Goal: Use online tool/utility: Use online tool/utility

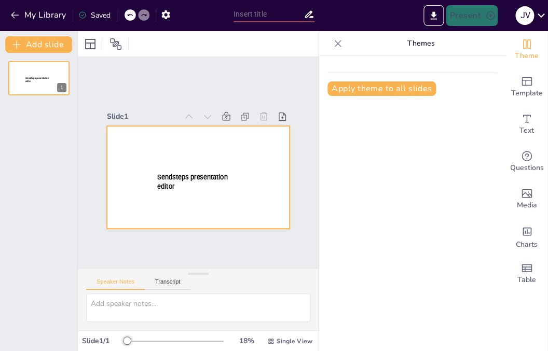
type input "[PERSON_NAME] dan lezen: herhaling leerjaar 1"
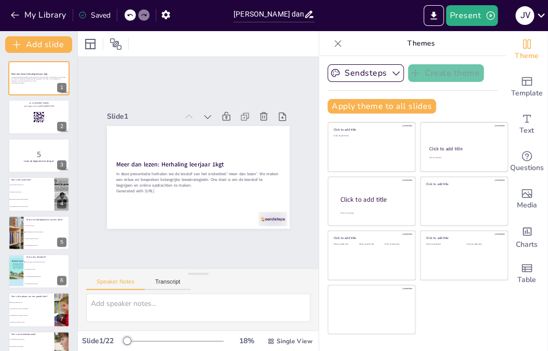
checkbox input "true"
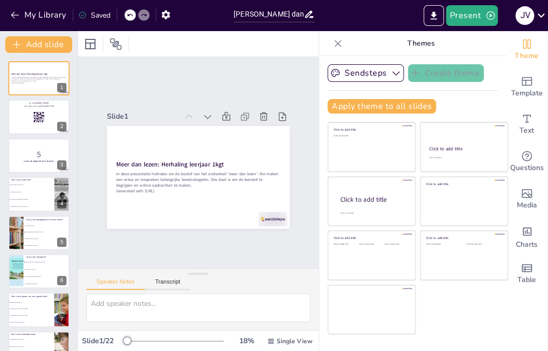
checkbox input "true"
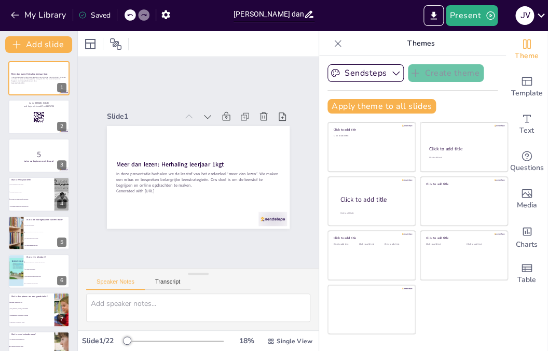
checkbox input "true"
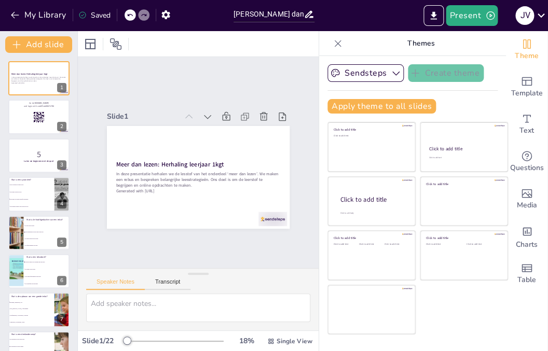
checkbox input "true"
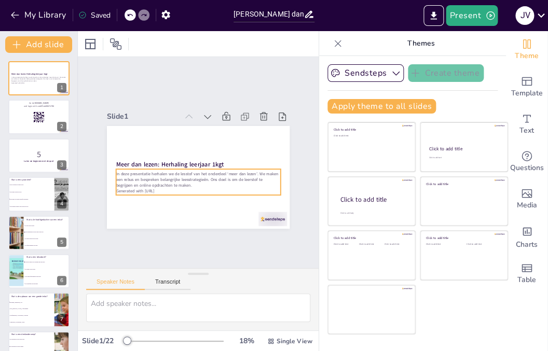
checkbox input "true"
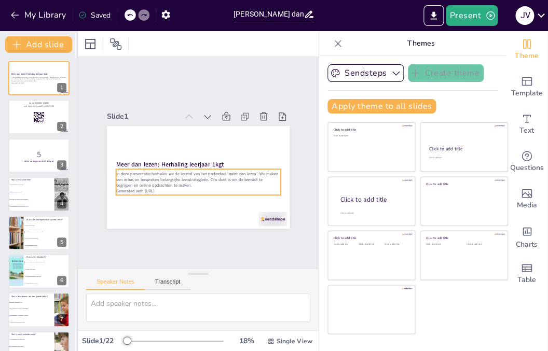
checkbox input "true"
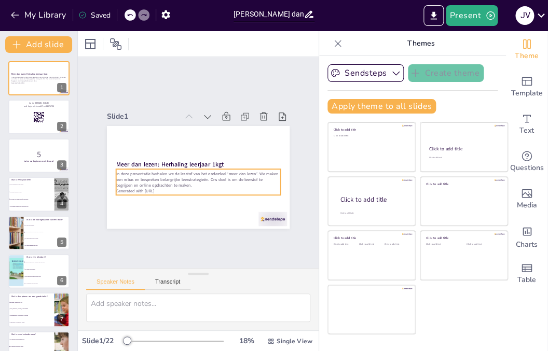
checkbox input "true"
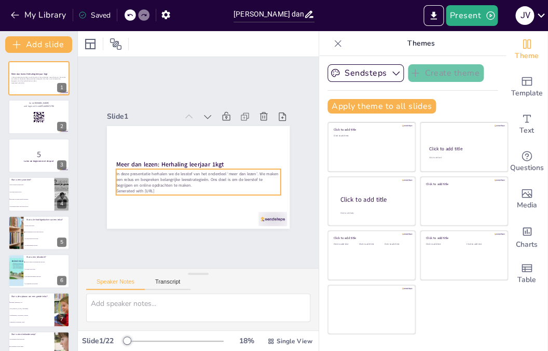
checkbox input "true"
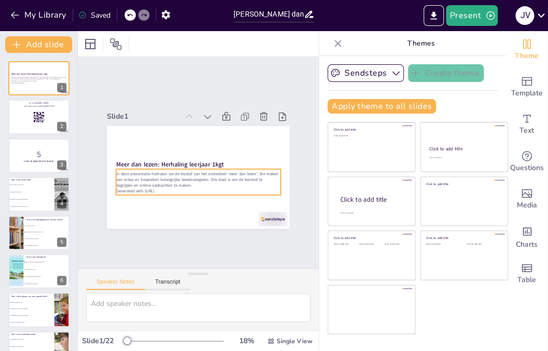
checkbox input "true"
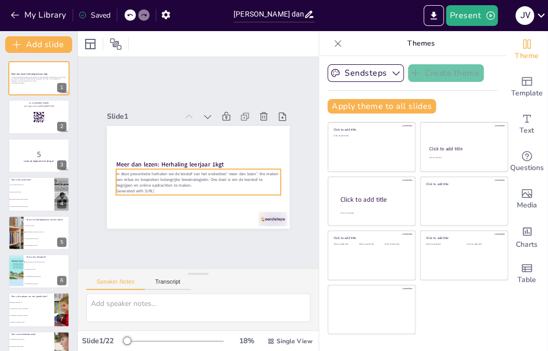
checkbox input "true"
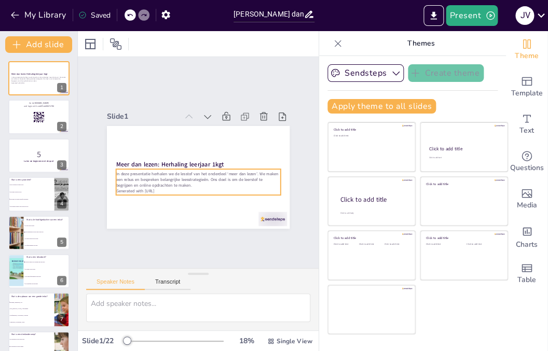
checkbox input "true"
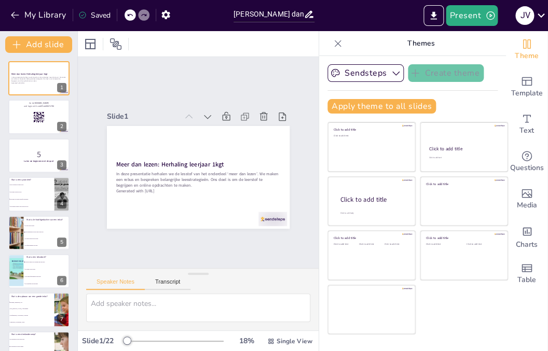
checkbox input "true"
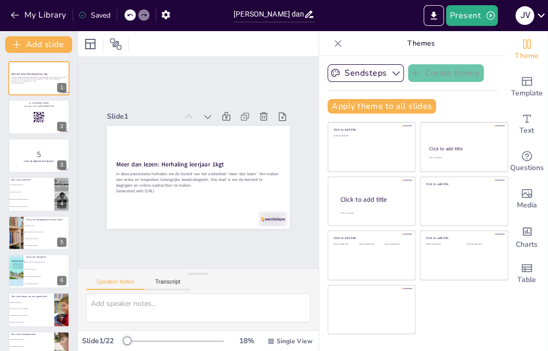
checkbox input "true"
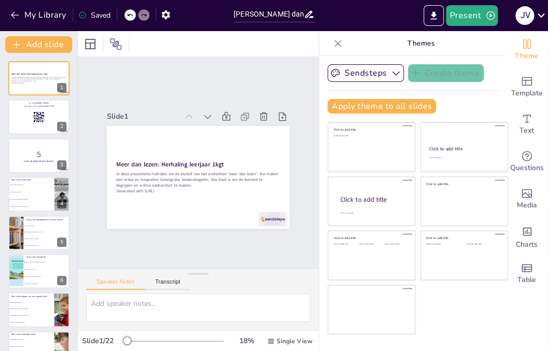
checkbox input "true"
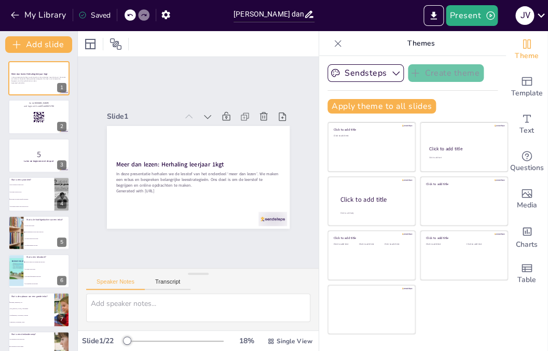
checkbox input "true"
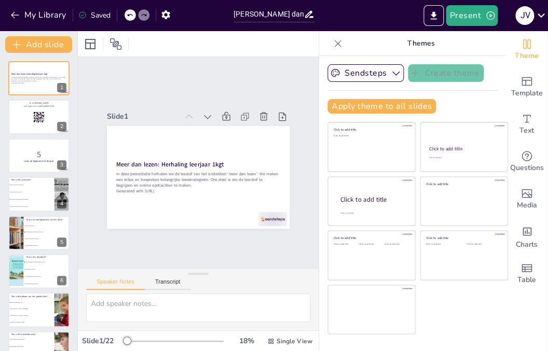
checkbox input "true"
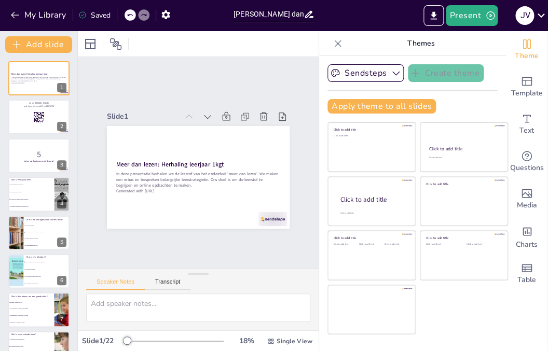
checkbox input "true"
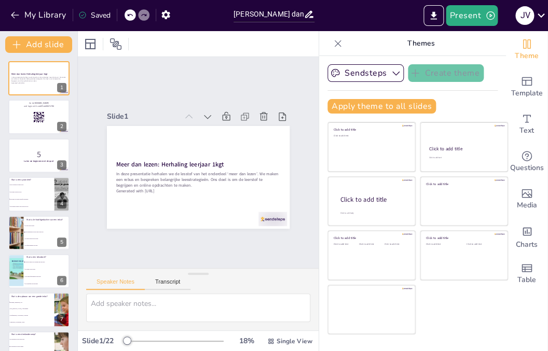
checkbox input "true"
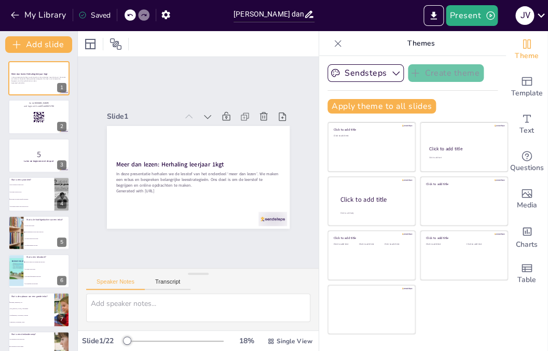
checkbox input "true"
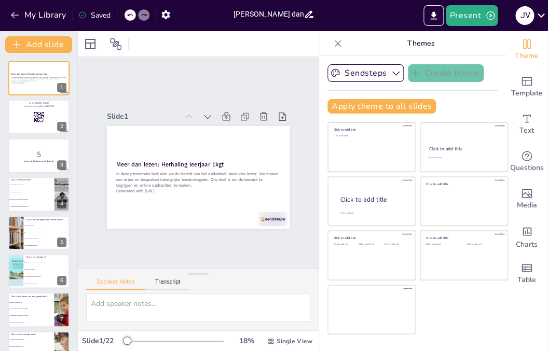
checkbox input "true"
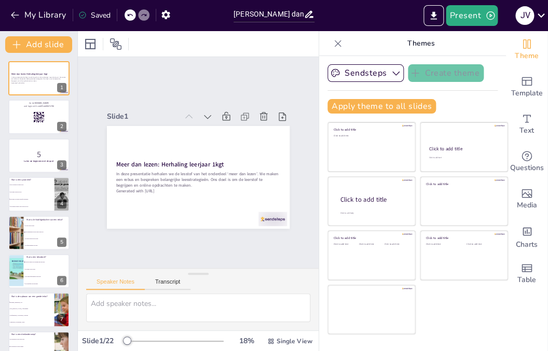
checkbox input "true"
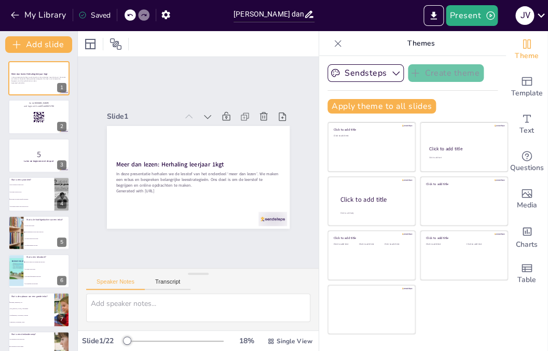
checkbox input "true"
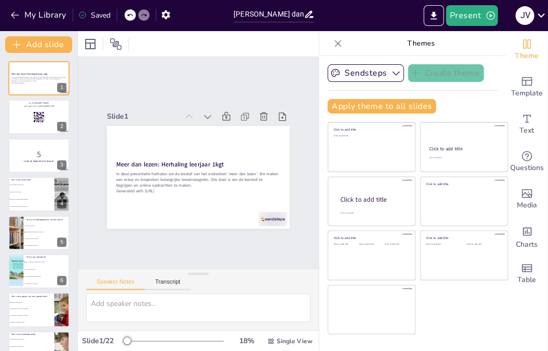
checkbox input "true"
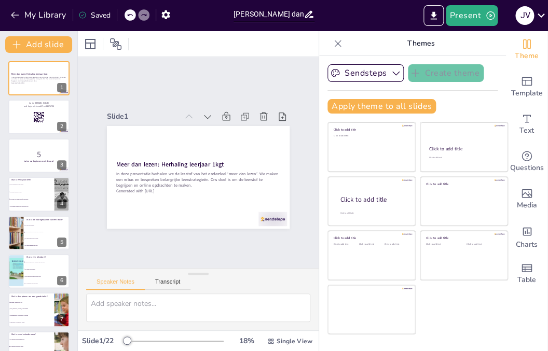
checkbox input "true"
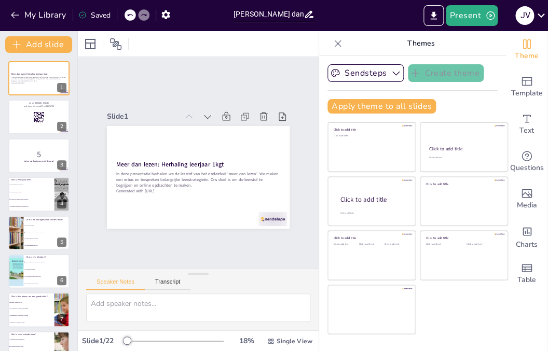
checkbox input "true"
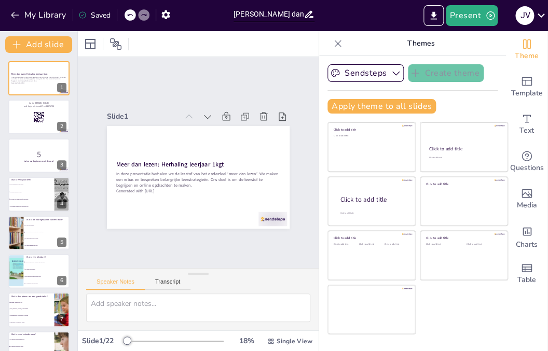
checkbox input "true"
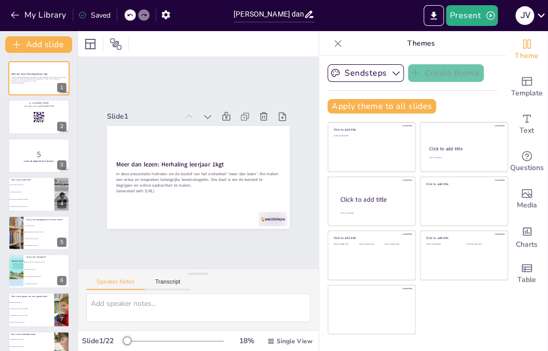
checkbox input "true"
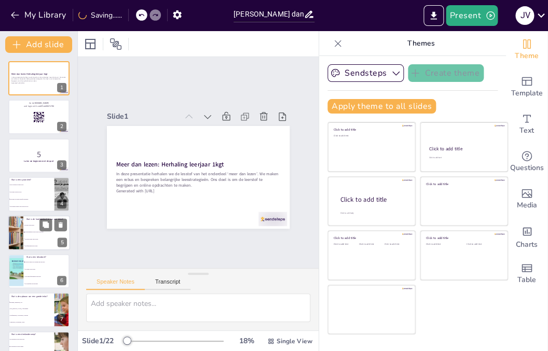
checkbox input "true"
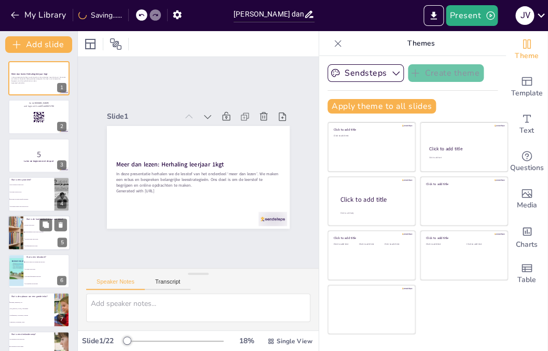
checkbox input "true"
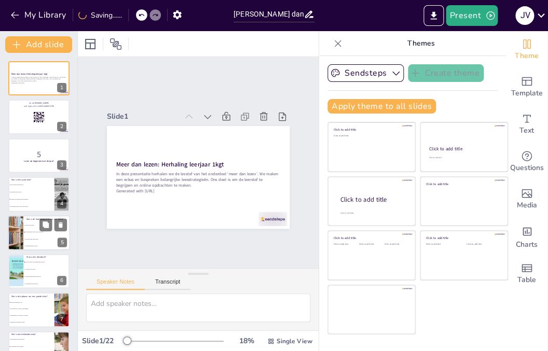
checkbox input "true"
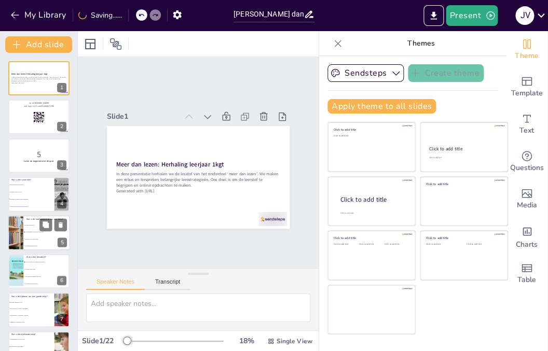
checkbox input "true"
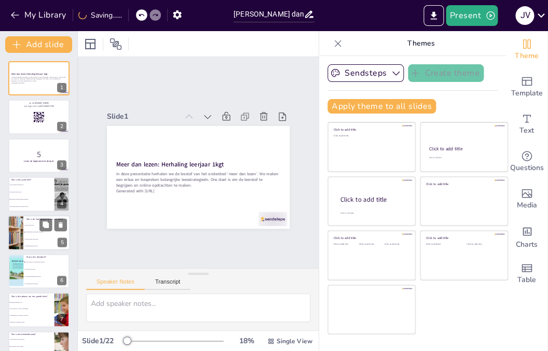
checkbox input "true"
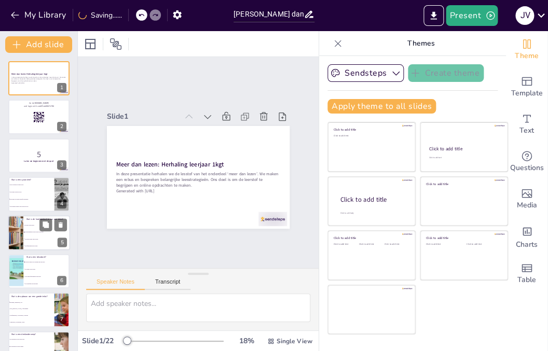
checkbox input "true"
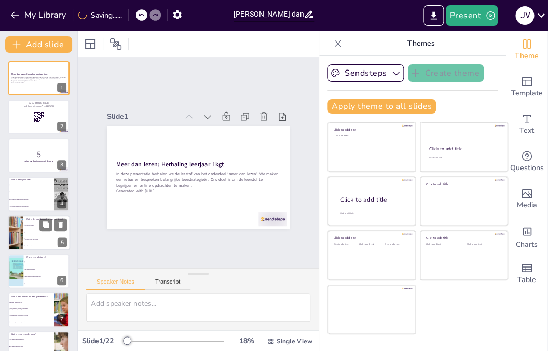
checkbox input "true"
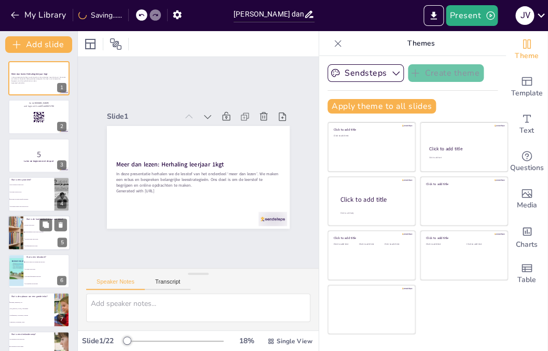
checkbox input "true"
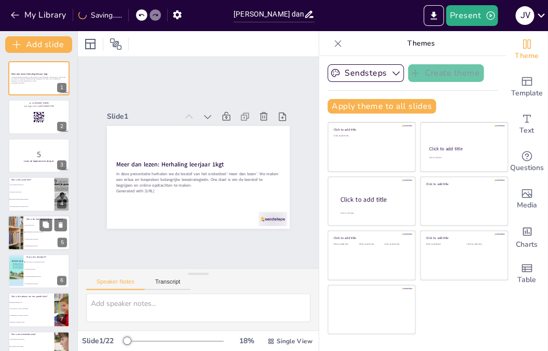
checkbox input "true"
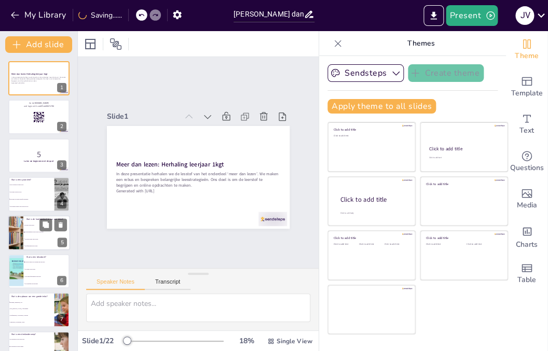
checkbox input "true"
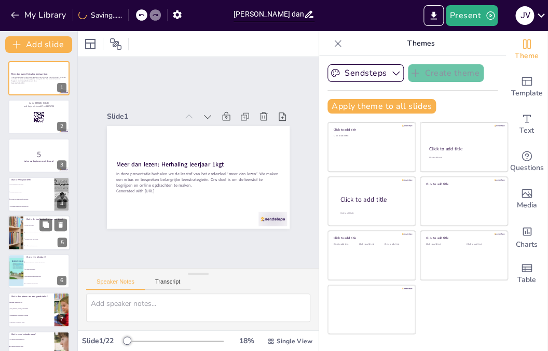
checkbox input "true"
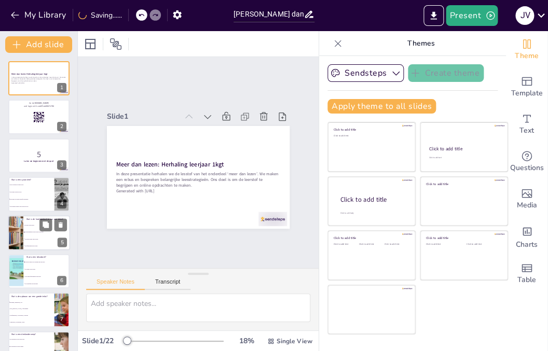
checkbox input "true"
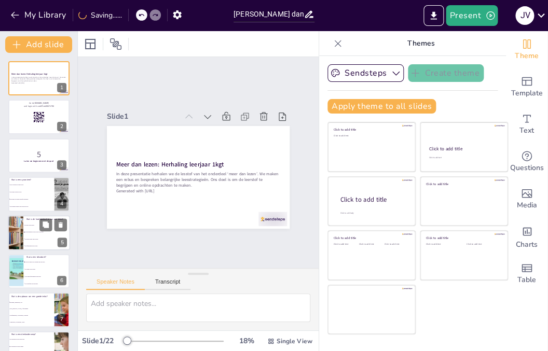
checkbox input "true"
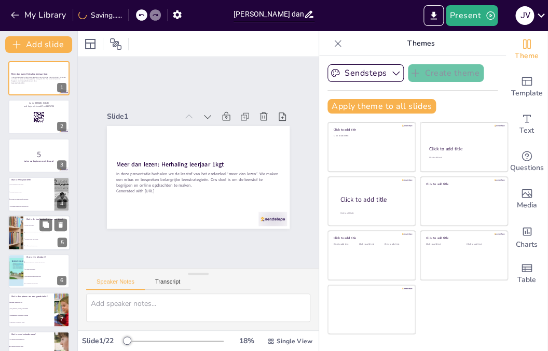
checkbox input "true"
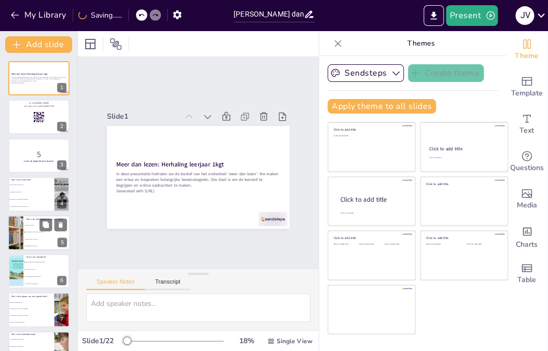
checkbox input "true"
click at [39, 235] on li "Het belangrijkste van de tekst in één zin" at bounding box center [46, 232] width 47 height 7
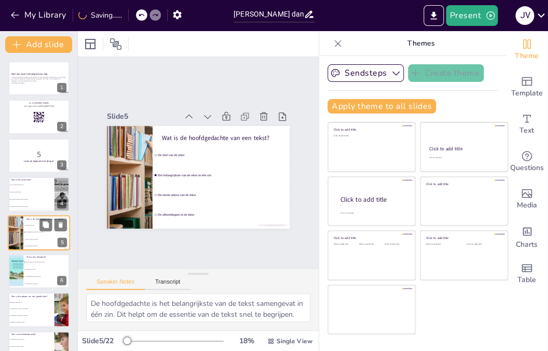
scroll to position [31, 0]
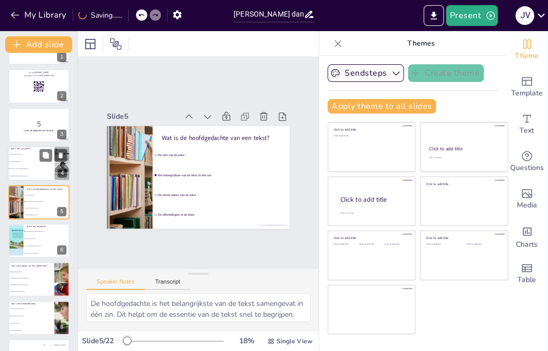
click at [28, 161] on li "Een uitleg van een woord" at bounding box center [31, 161] width 47 height 7
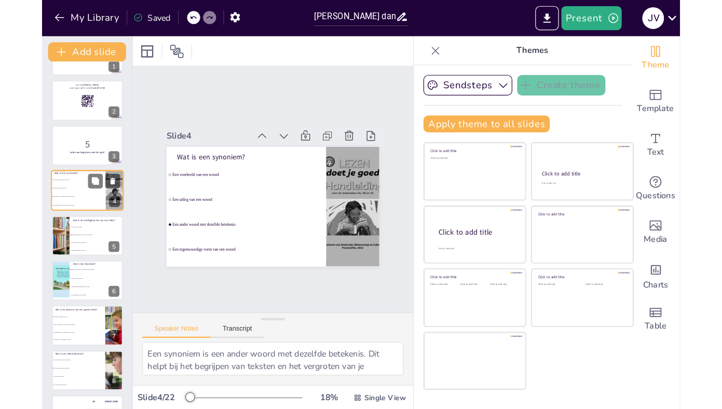
scroll to position [0, 0]
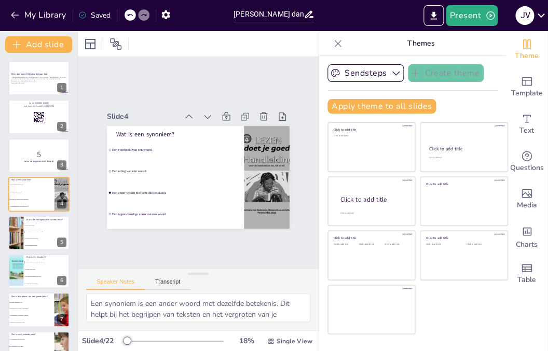
click at [339, 45] on icon at bounding box center [338, 43] width 10 height 10
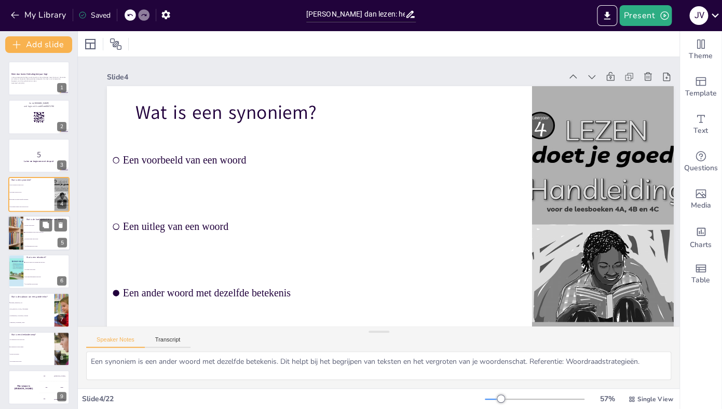
click at [36, 239] on span "De eerste alinea van de tekst" at bounding box center [47, 239] width 45 height 2
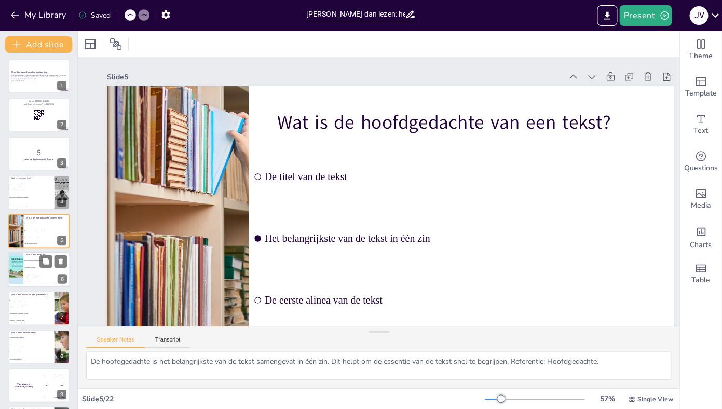
click at [34, 276] on li "Het aantal afbeeldingen in de tekst" at bounding box center [46, 274] width 47 height 7
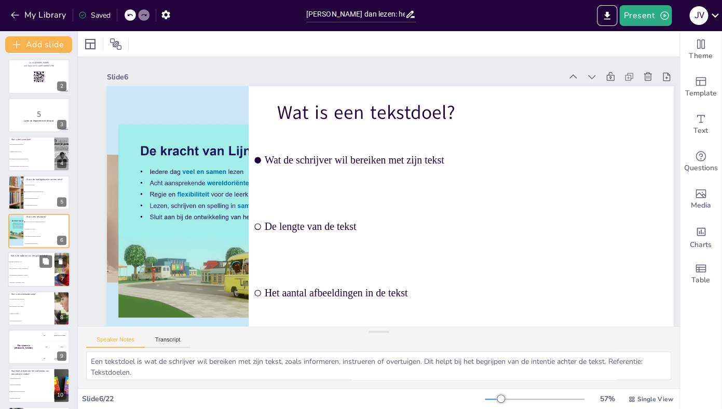
click at [29, 274] on li "Hoofdgedachte, Voorbeelden, Conclusie" at bounding box center [31, 275] width 47 height 7
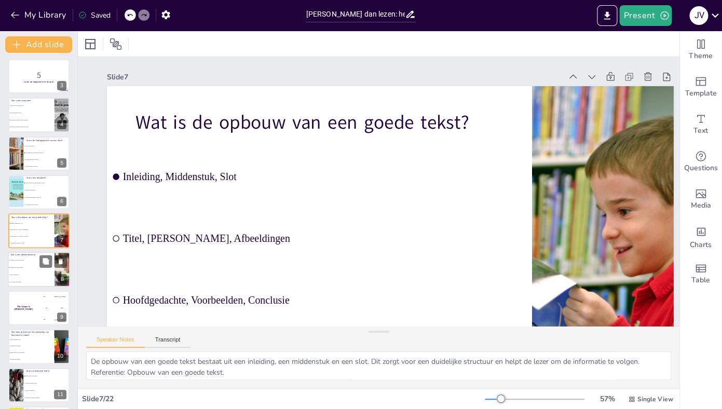
click at [31, 269] on li "Het onderwerp van een alinea" at bounding box center [31, 267] width 47 height 7
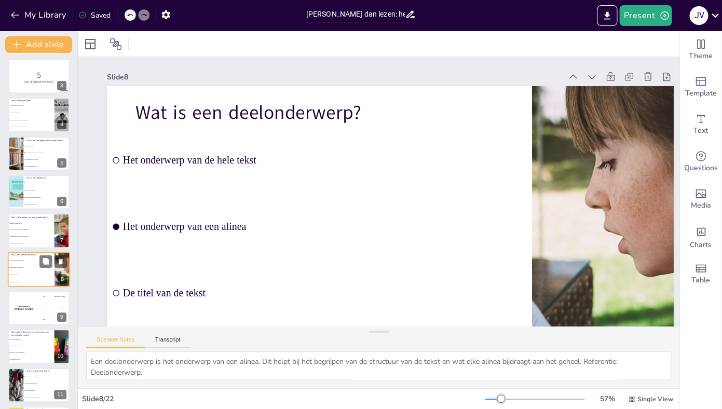
scroll to position [118, 0]
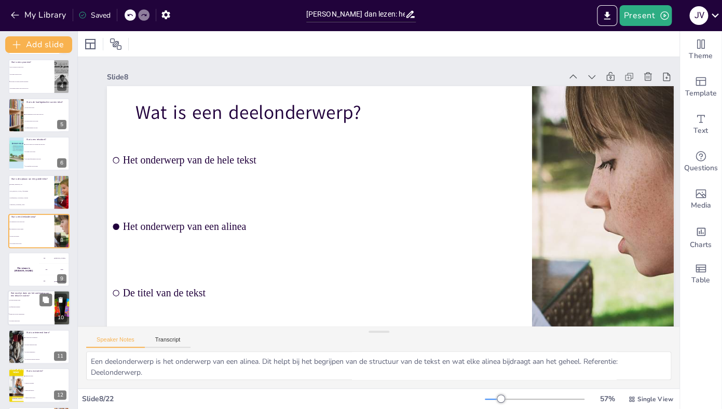
click at [31, 310] on li "De afbeelding bekijken" at bounding box center [31, 307] width 47 height 7
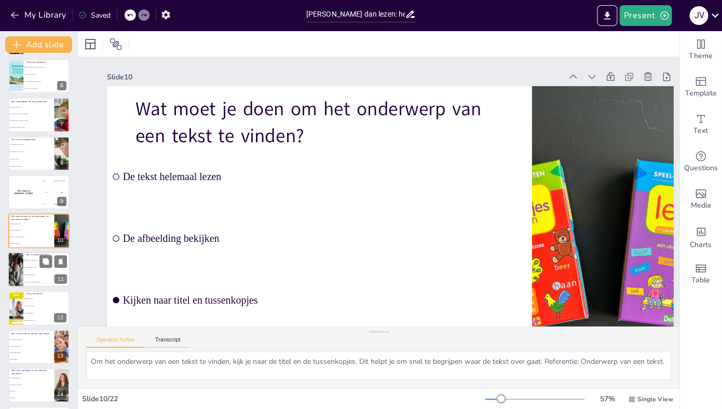
click at [29, 272] on li "De tekst samenvatten" at bounding box center [46, 274] width 47 height 7
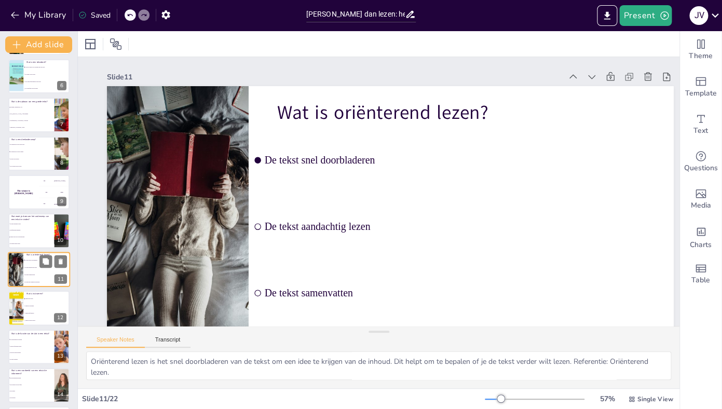
scroll to position [234, 0]
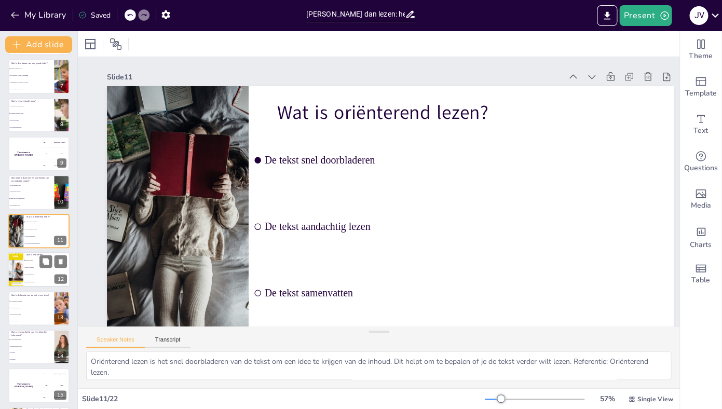
click at [36, 272] on li "Iemand informeren" at bounding box center [46, 274] width 47 height 7
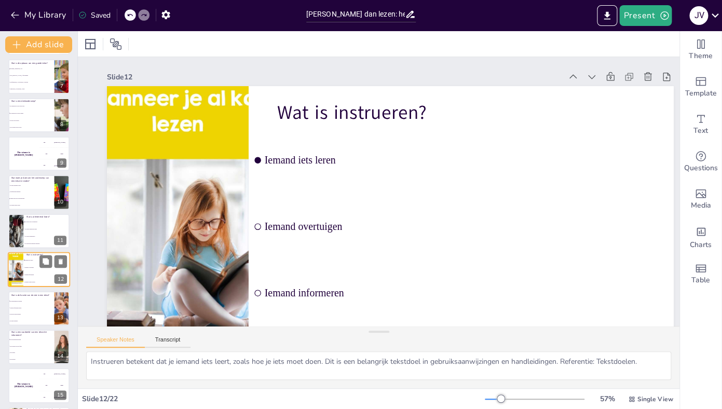
scroll to position [272, 0]
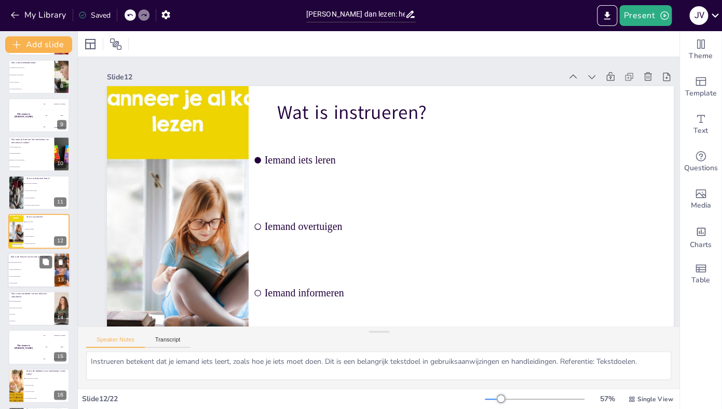
click at [33, 277] on li "De eerste indruk maken" at bounding box center [31, 275] width 47 height 7
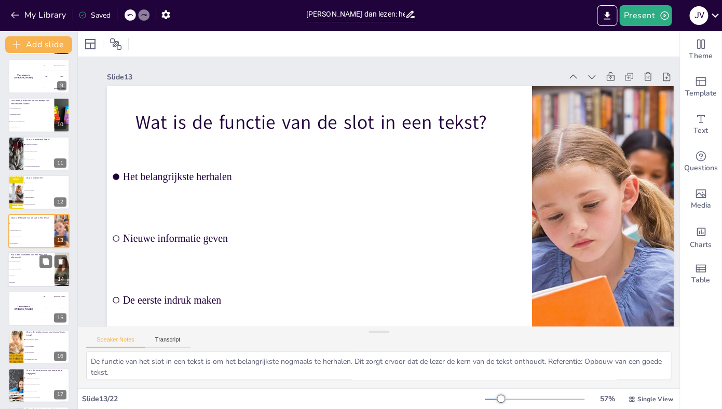
click at [23, 272] on li "Een roman" at bounding box center [31, 275] width 47 height 7
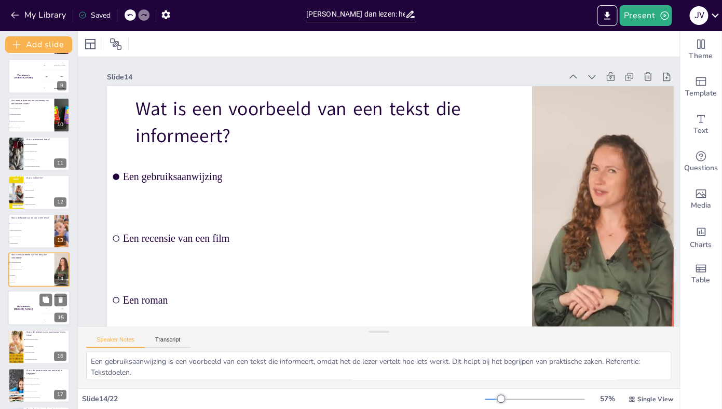
scroll to position [349, 0]
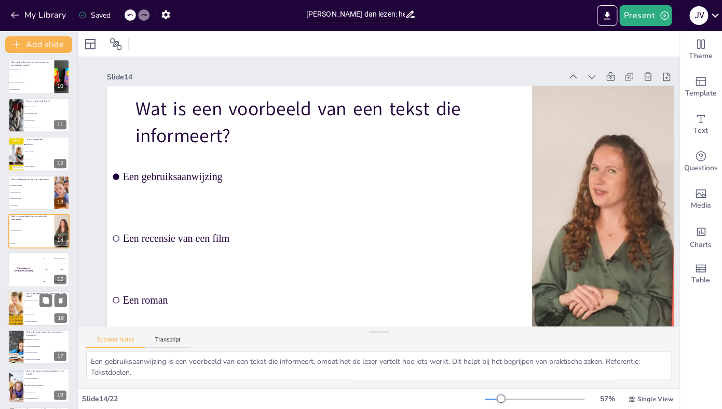
click at [32, 313] on span "De titel van de tekst" at bounding box center [47, 314] width 45 height 2
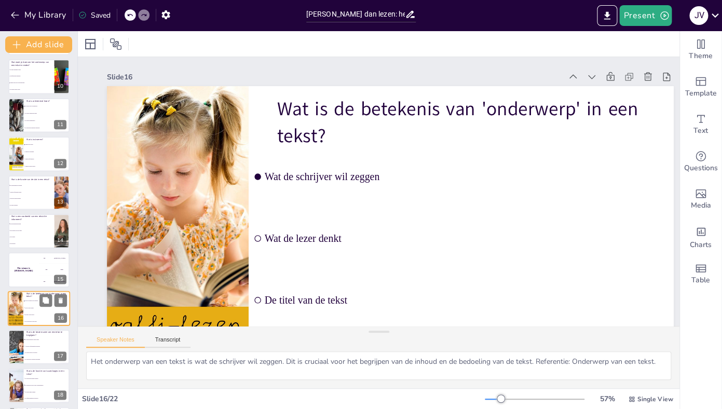
scroll to position [427, 0]
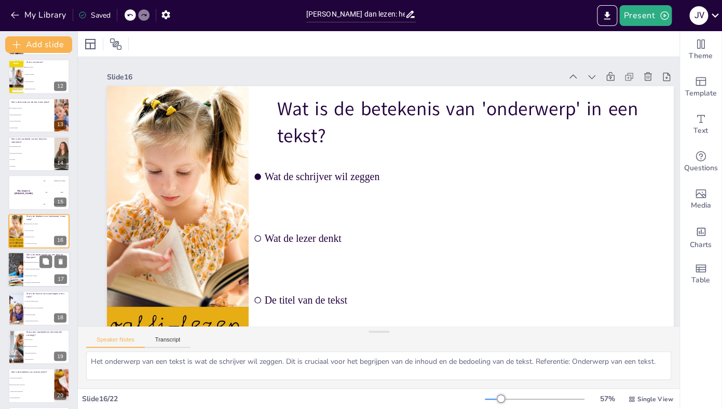
click at [35, 275] on li "De tekst hardop voorlezen" at bounding box center [46, 275] width 47 height 7
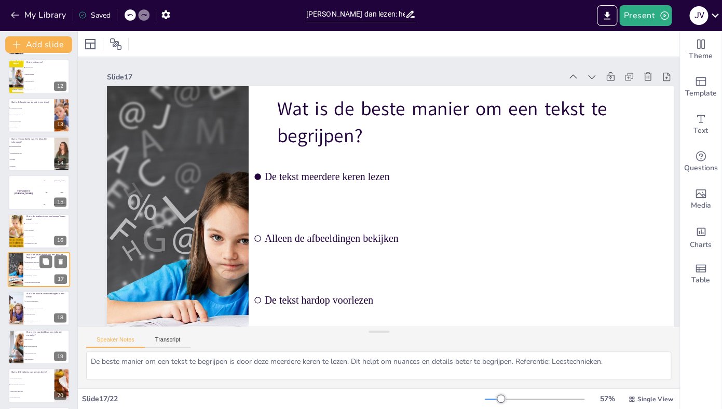
scroll to position [465, 0]
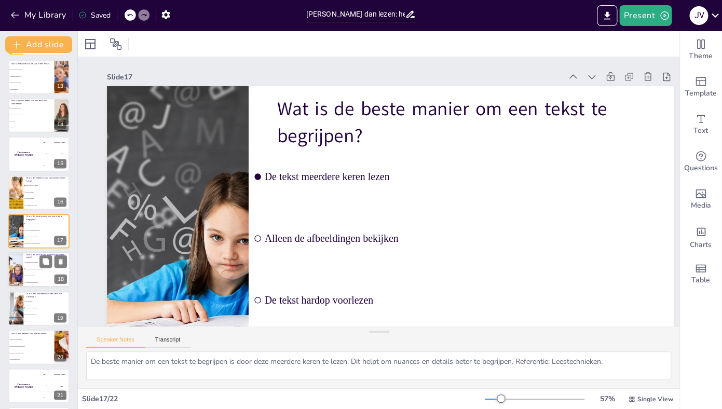
click at [36, 270] on li "De structuur van de tekst verduidelijken" at bounding box center [46, 269] width 47 height 7
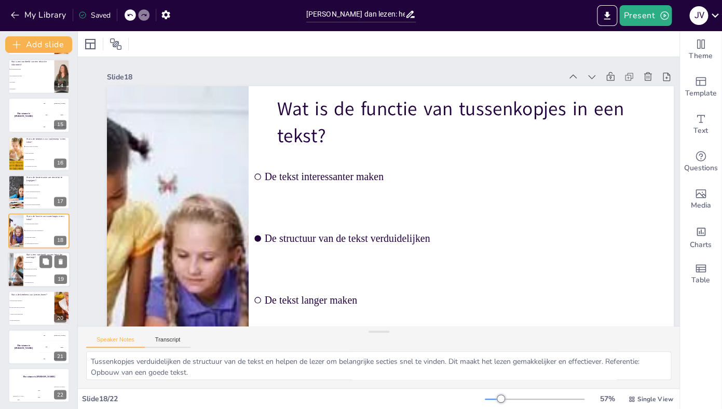
click at [40, 276] on span "Een gebruiksaanwijzing" at bounding box center [47, 276] width 45 height 2
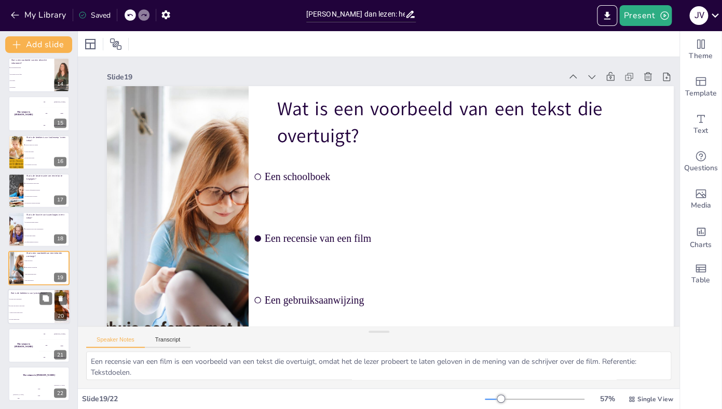
click at [33, 315] on li "Alleen de eerste alinea lezen" at bounding box center [31, 312] width 47 height 7
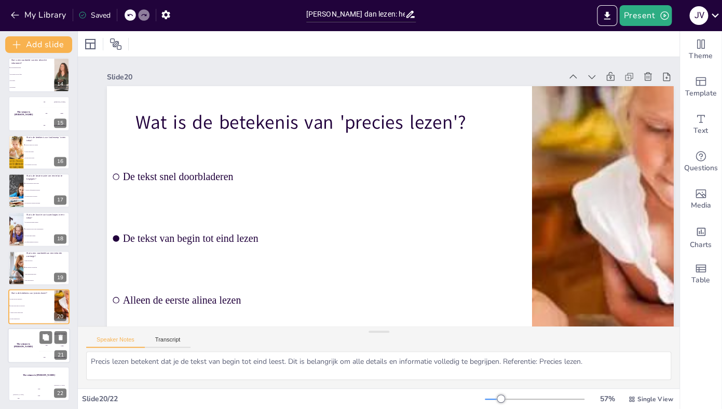
click at [28, 350] on div "The winner is [PERSON_NAME]" at bounding box center [23, 345] width 31 height 35
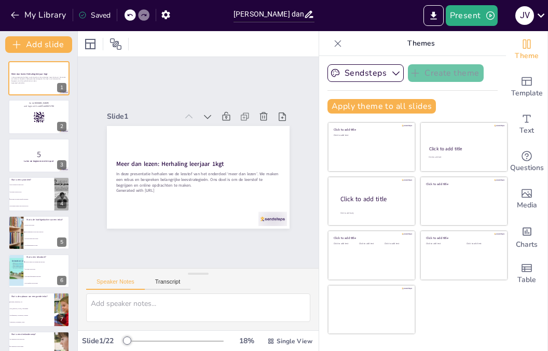
checkbox input "true"
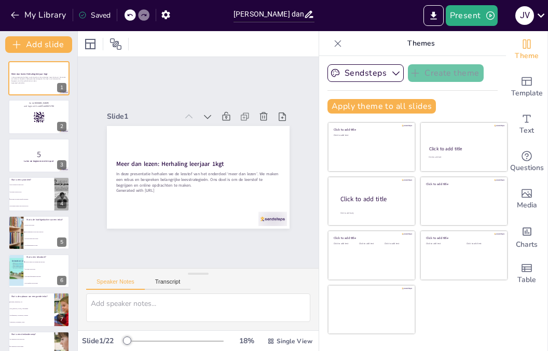
checkbox input "true"
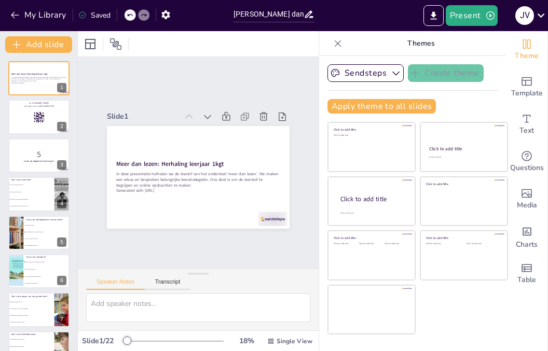
checkbox input "true"
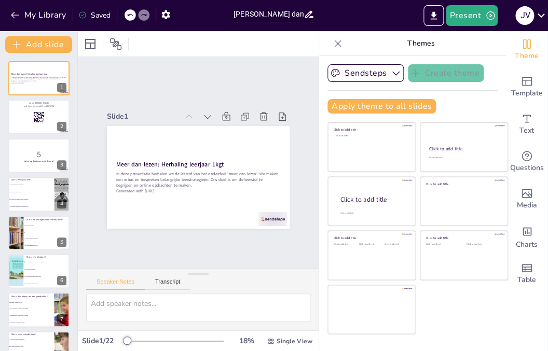
checkbox input "true"
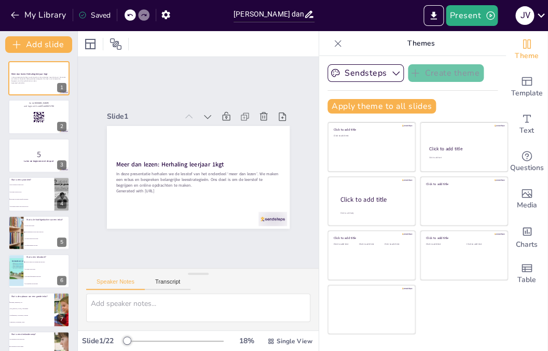
checkbox input "true"
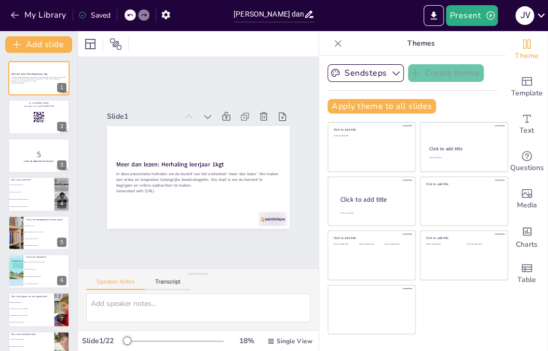
checkbox input "true"
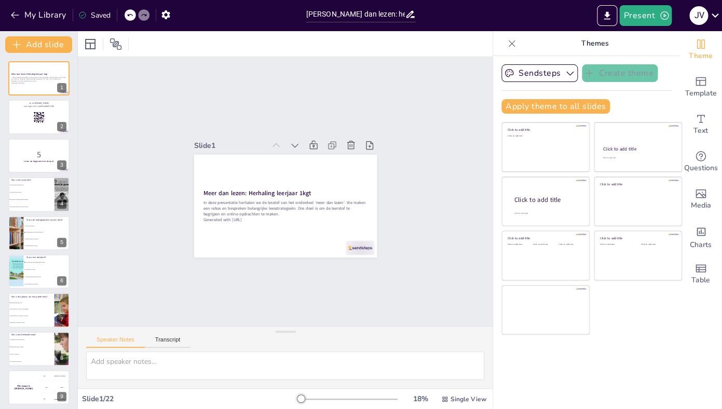
checkbox input "true"
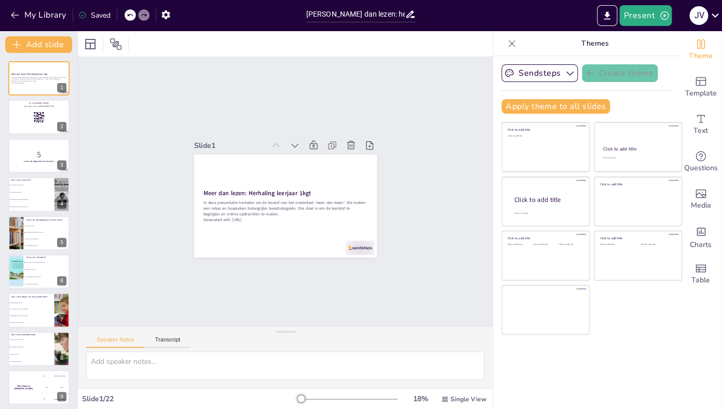
checkbox input "true"
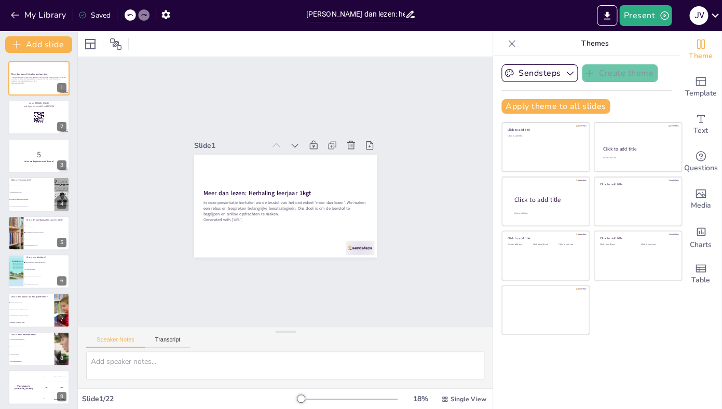
checkbox input "true"
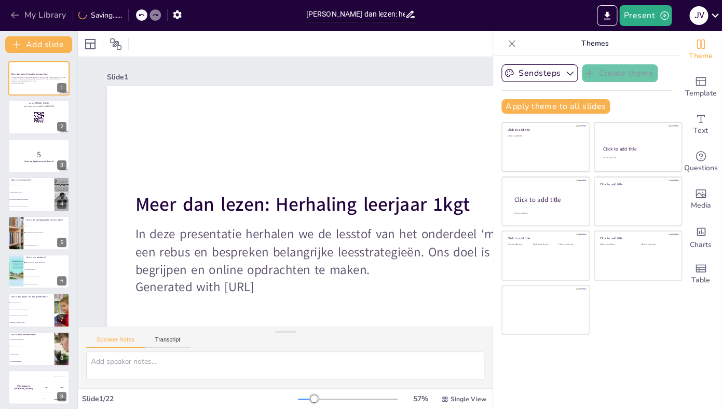
checkbox input "true"
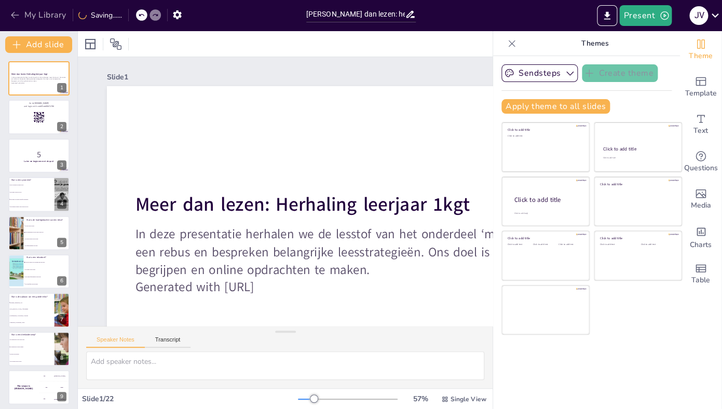
checkbox input "true"
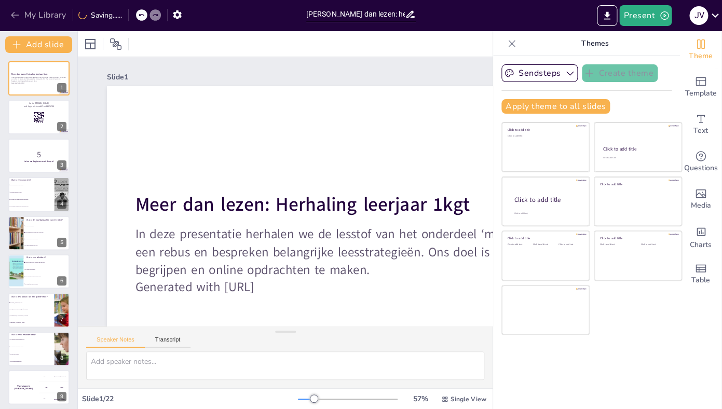
checkbox input "true"
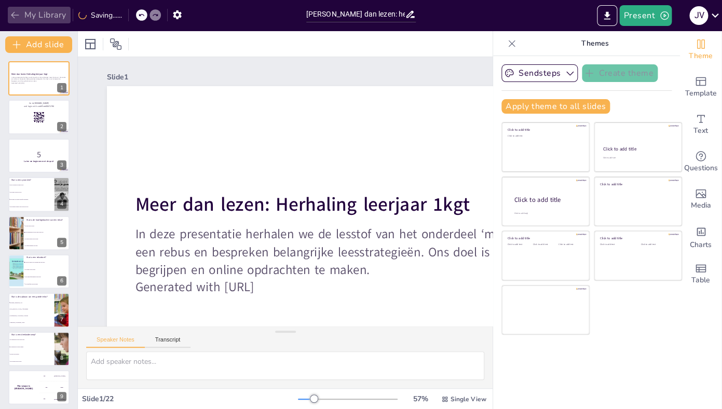
click at [22, 18] on button "My Library" at bounding box center [39, 15] width 63 height 17
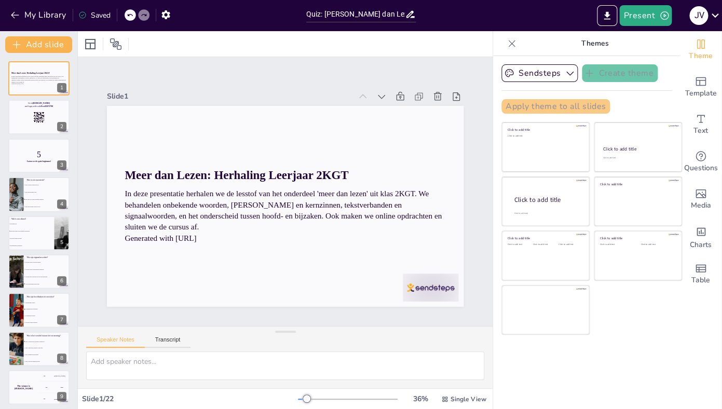
type input "Quiz: Herhaling van ‘Meer dan Lezen’ - Leerjaar 2KGT"
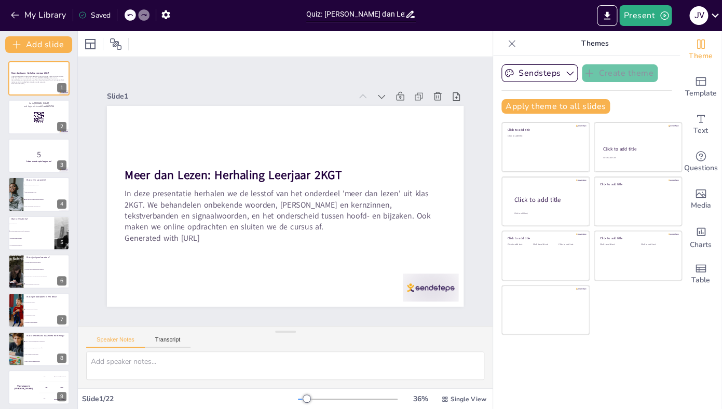
checkbox input "true"
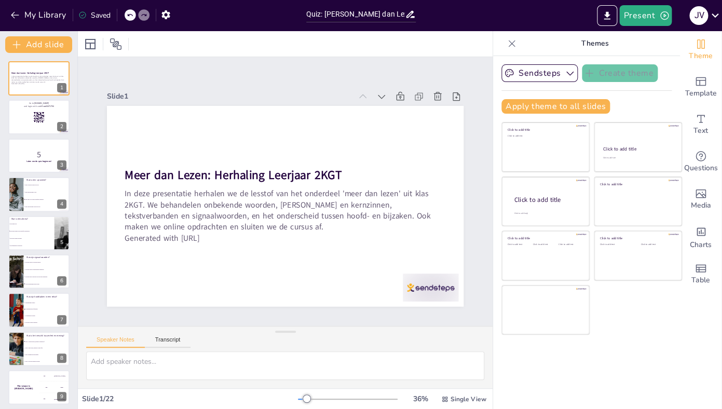
checkbox input "true"
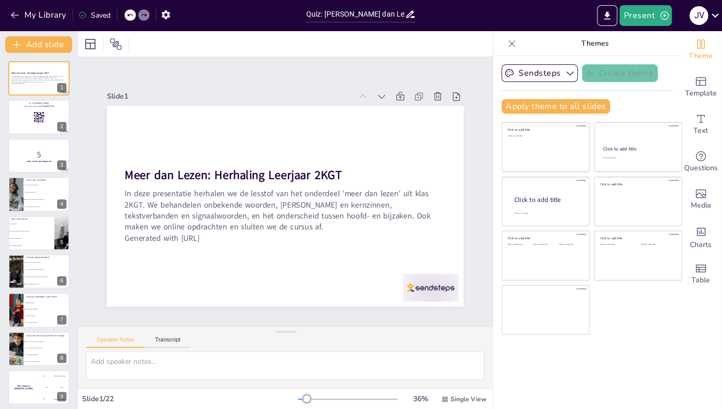
checkbox input "true"
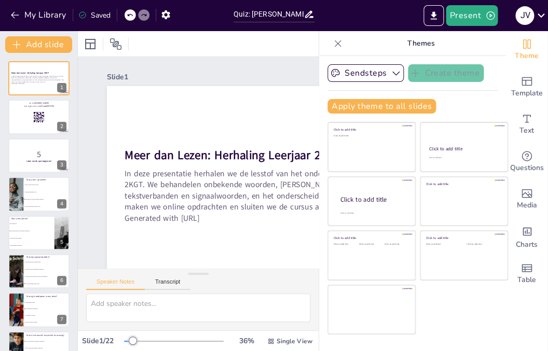
checkbox input "true"
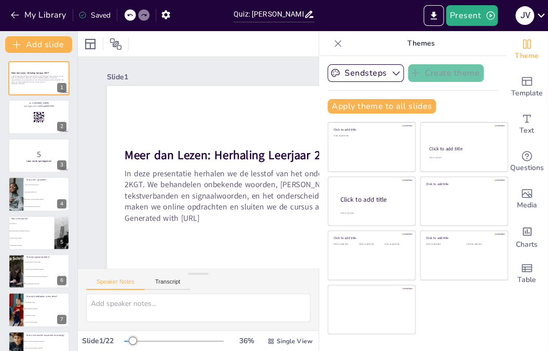
checkbox input "true"
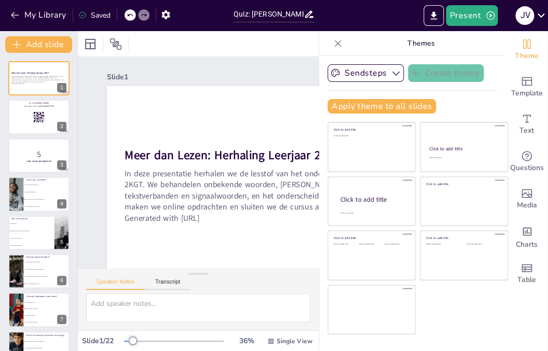
checkbox input "true"
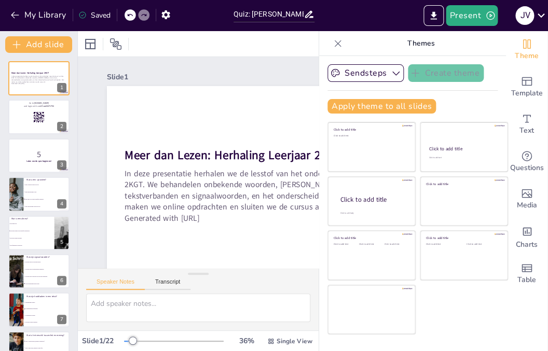
checkbox input "true"
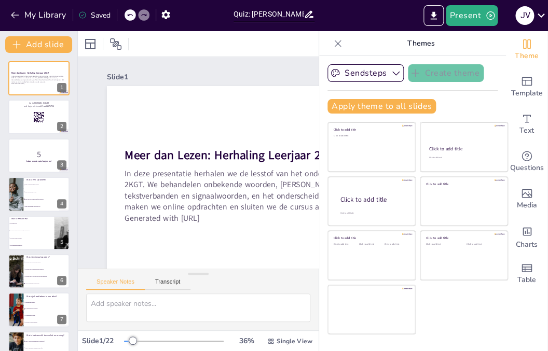
checkbox input "true"
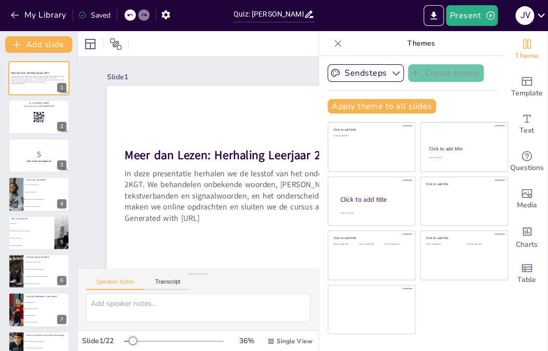
checkbox input "true"
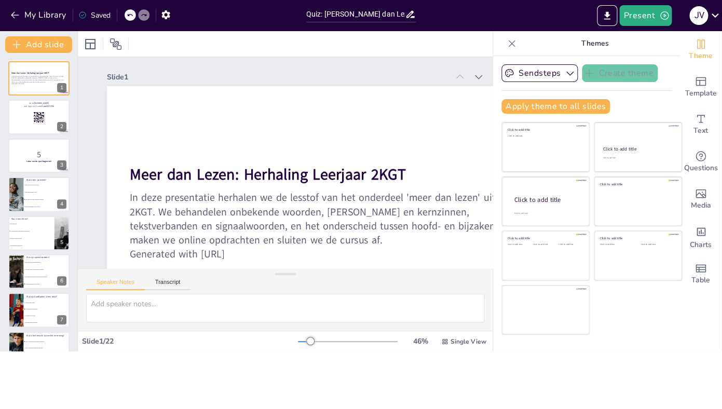
checkbox input "true"
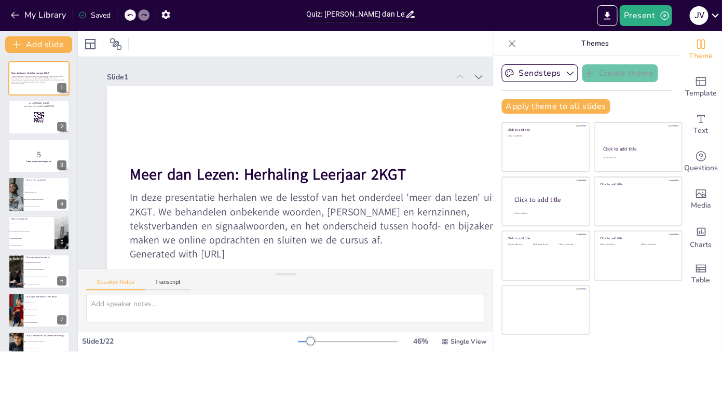
checkbox input "true"
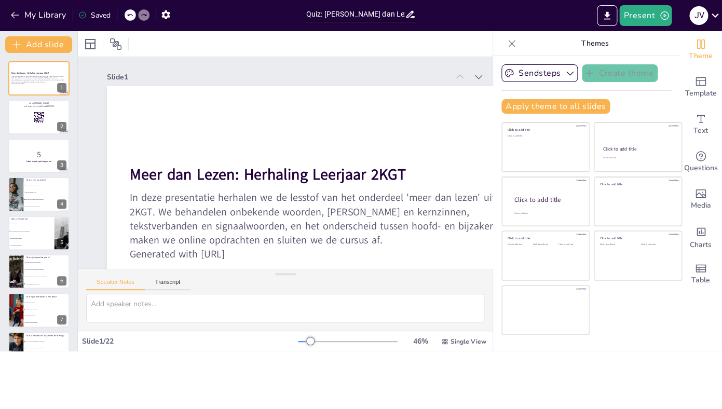
checkbox input "true"
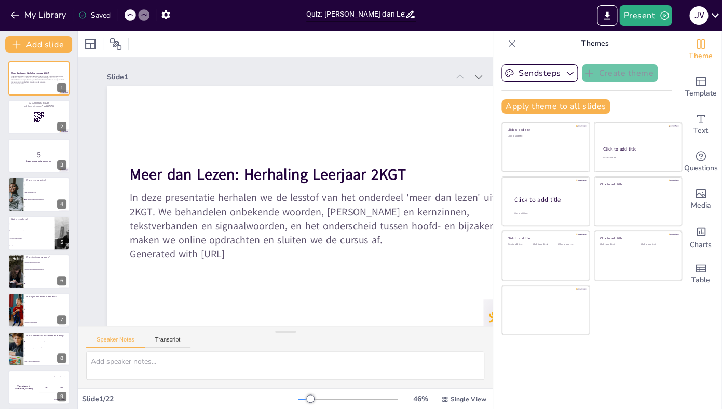
checkbox input "true"
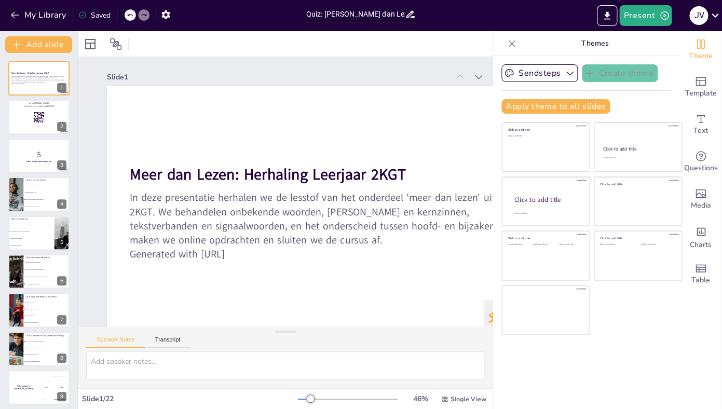
checkbox input "true"
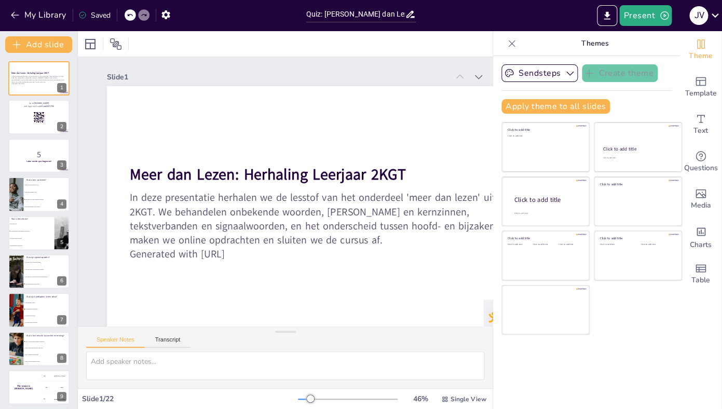
checkbox input "true"
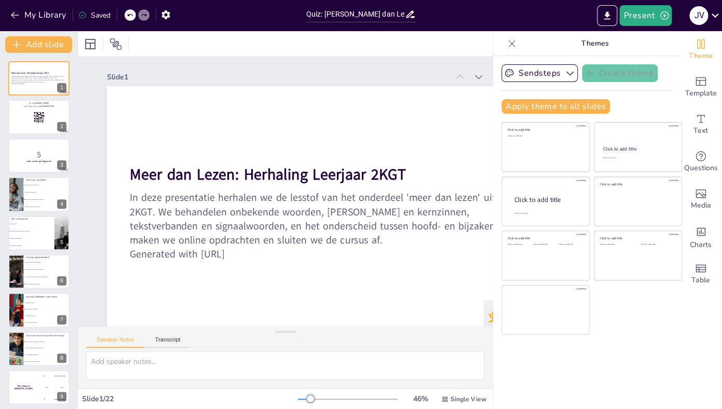
checkbox input "true"
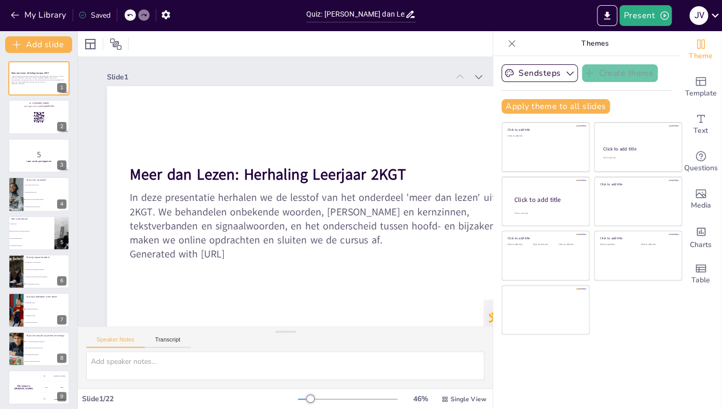
checkbox input "true"
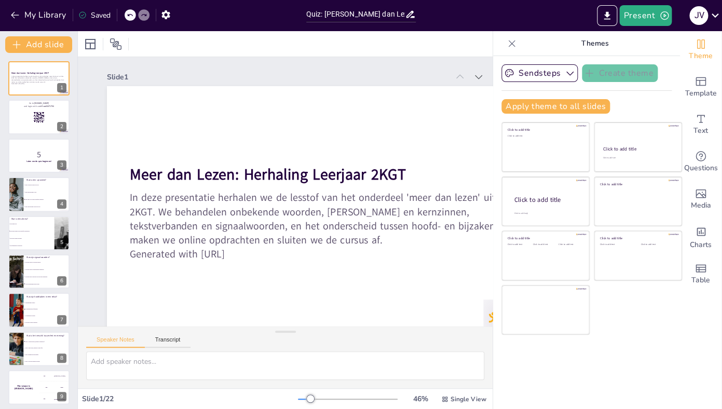
checkbox input "true"
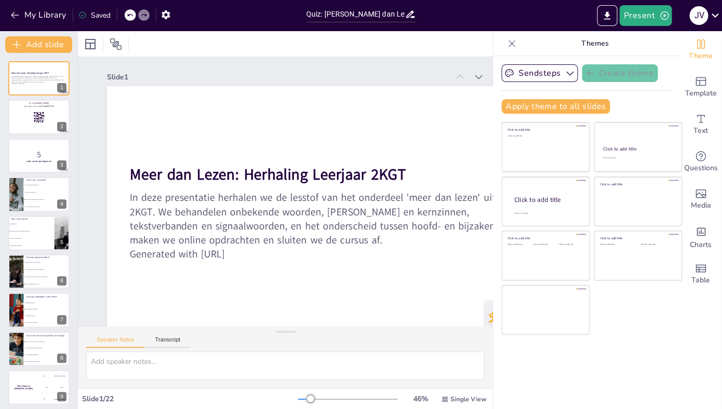
click at [511, 44] on icon at bounding box center [512, 43] width 10 height 10
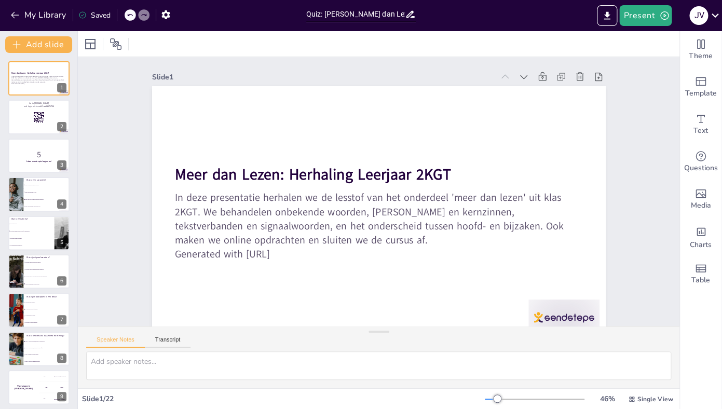
checkbox input "true"
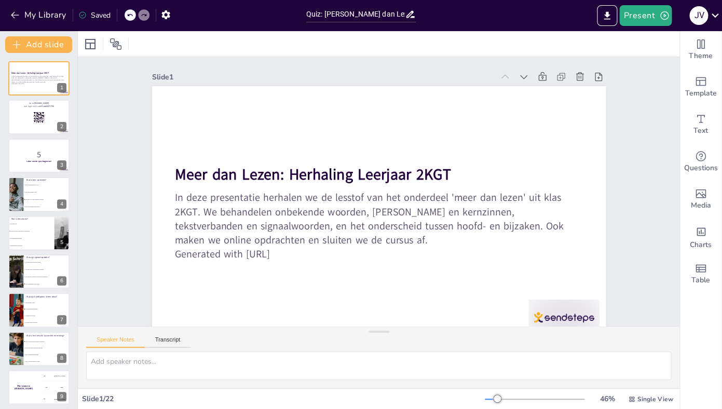
checkbox input "true"
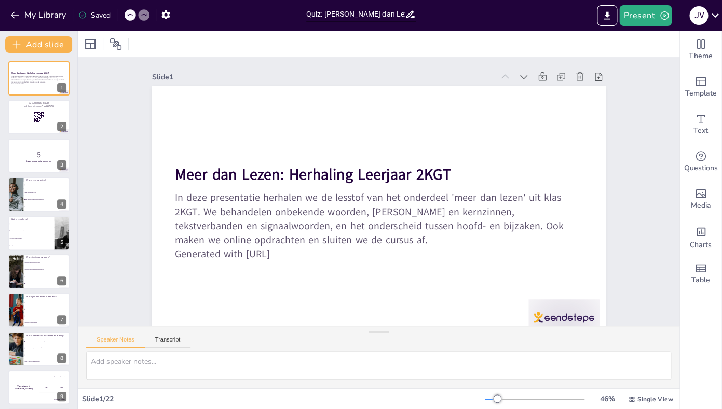
checkbox input "true"
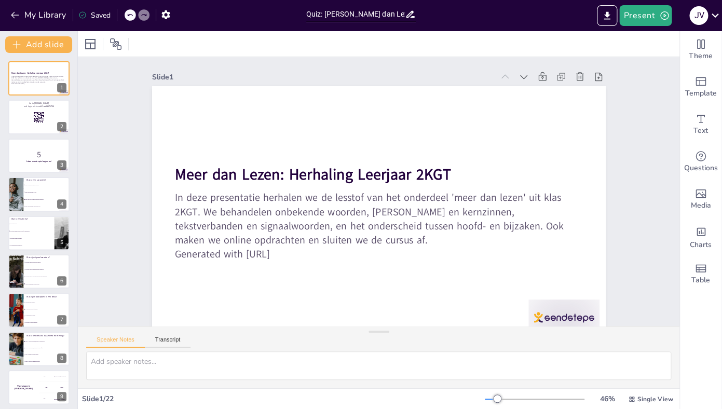
checkbox input "true"
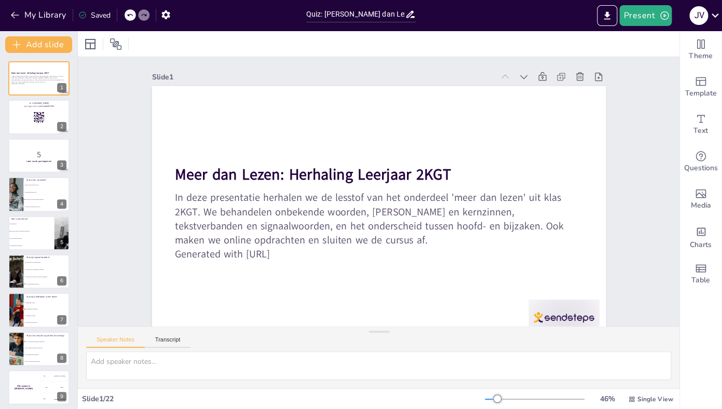
checkbox input "true"
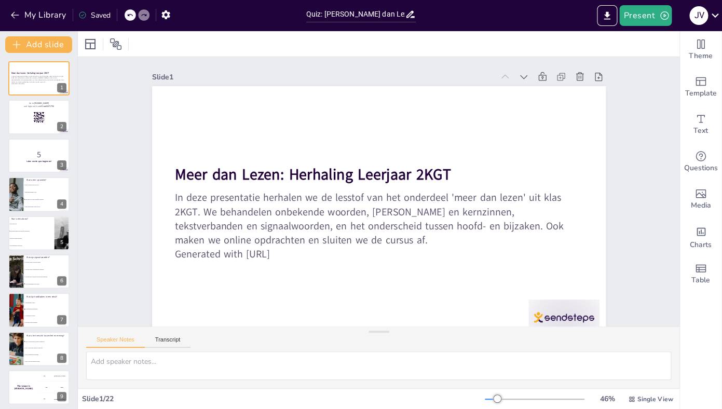
checkbox input "true"
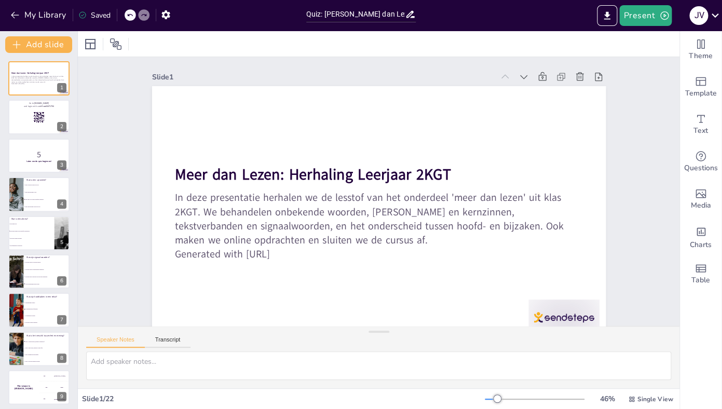
checkbox input "true"
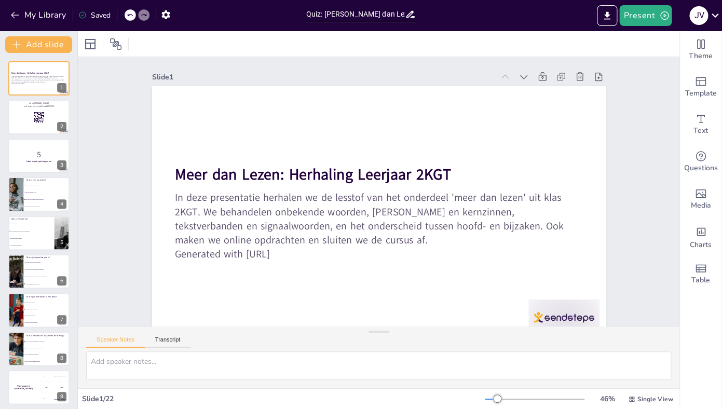
checkbox input "true"
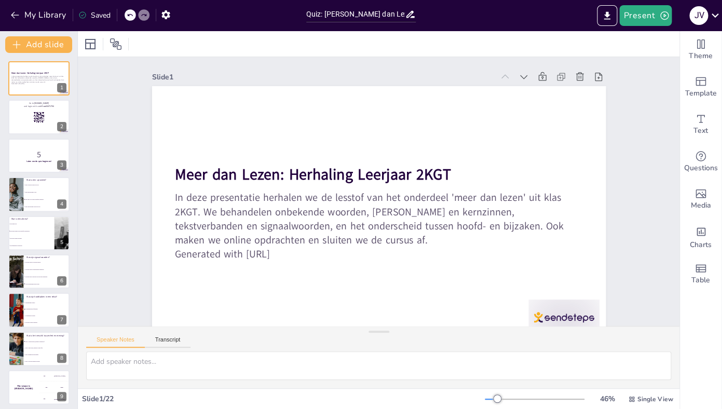
checkbox input "true"
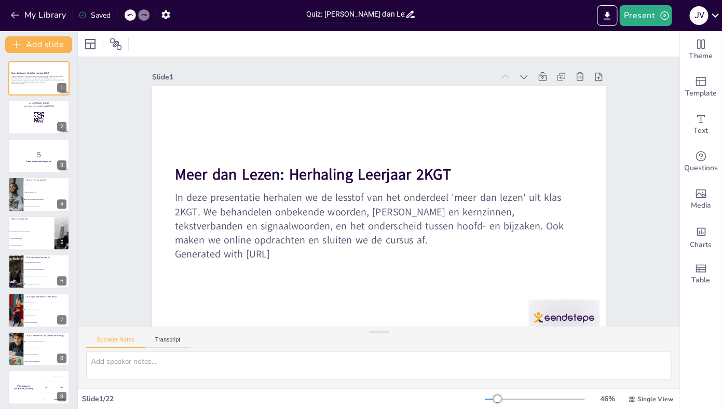
checkbox input "true"
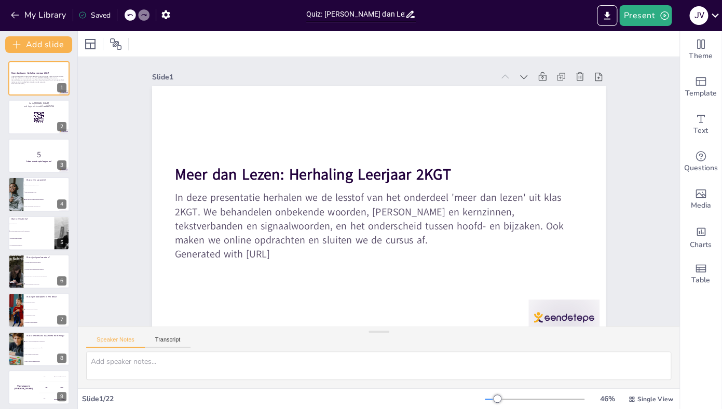
checkbox input "true"
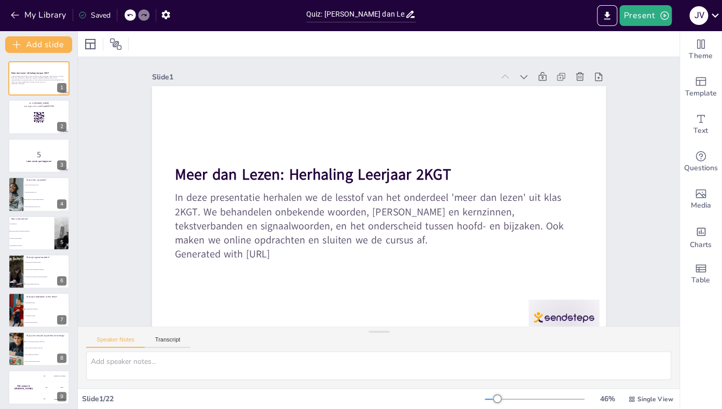
checkbox input "true"
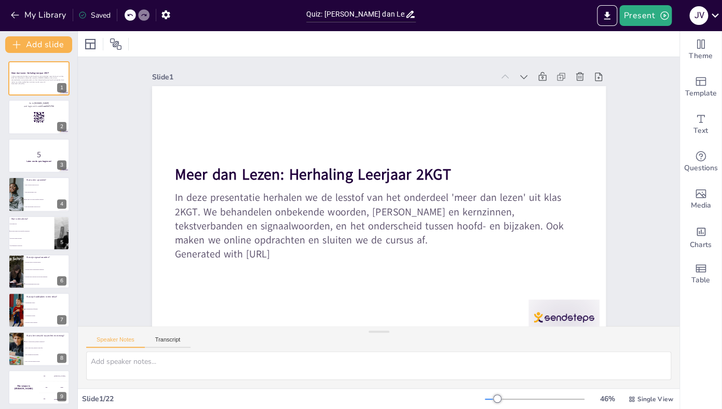
checkbox input "true"
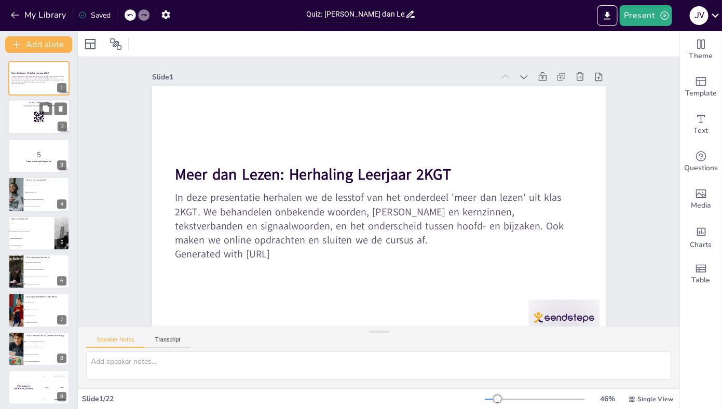
checkbox input "true"
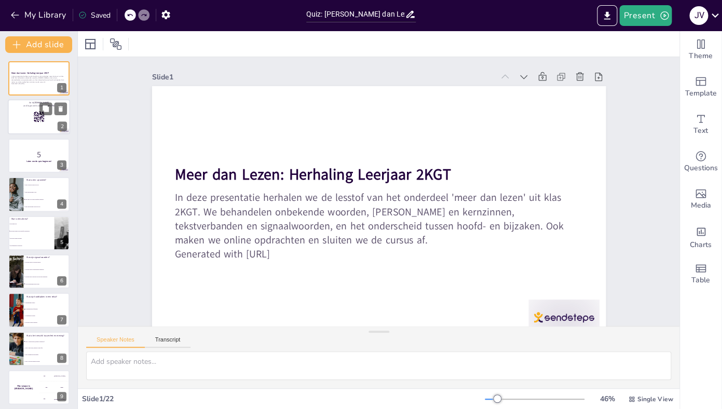
checkbox input "true"
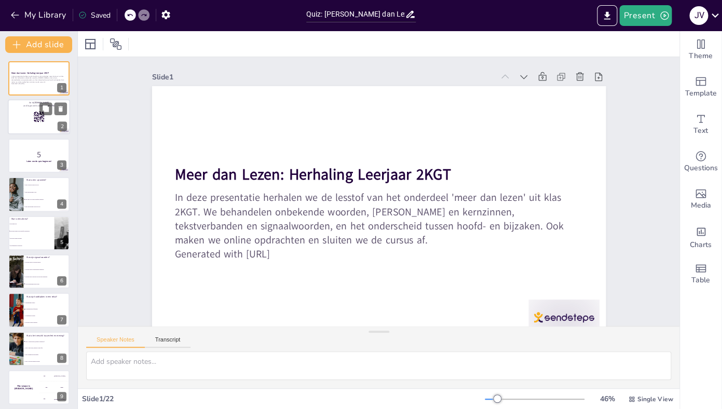
checkbox input "true"
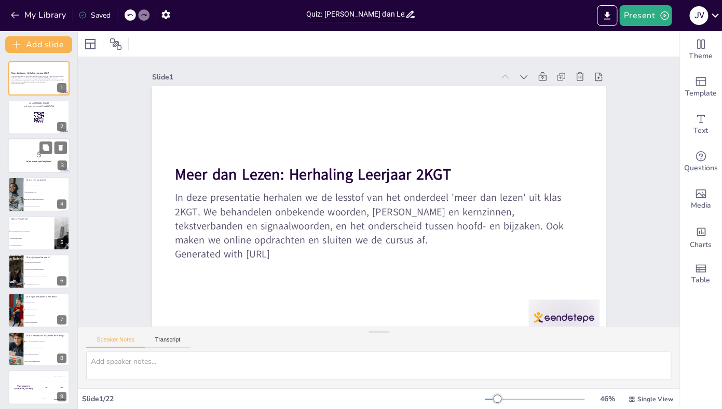
checkbox input "true"
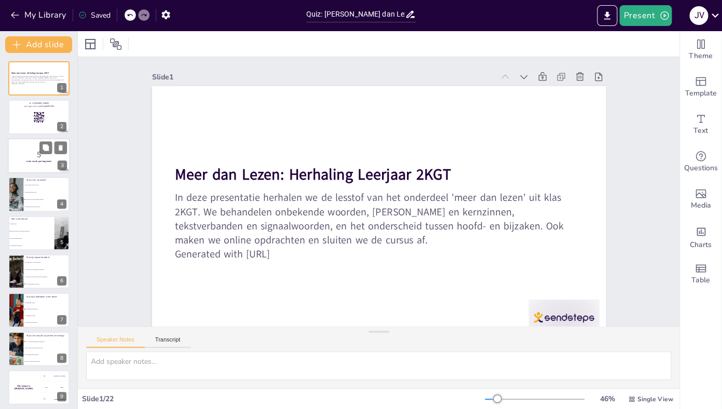
checkbox input "true"
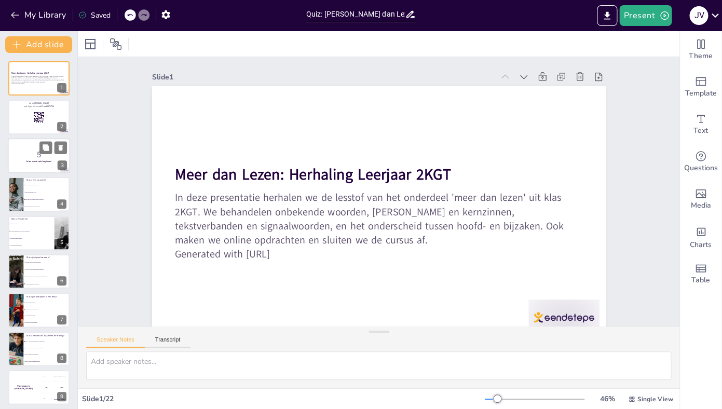
checkbox input "true"
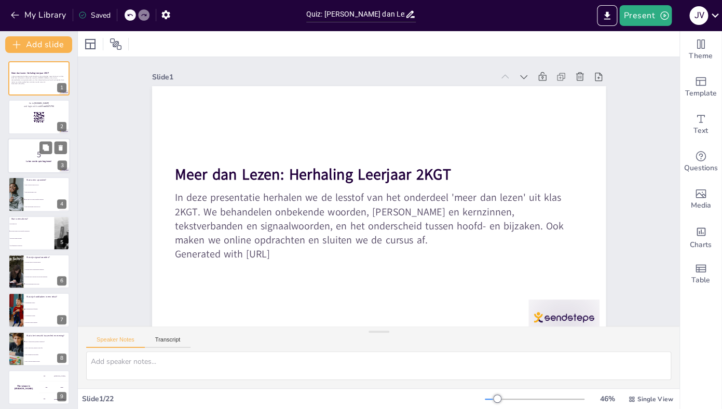
checkbox input "true"
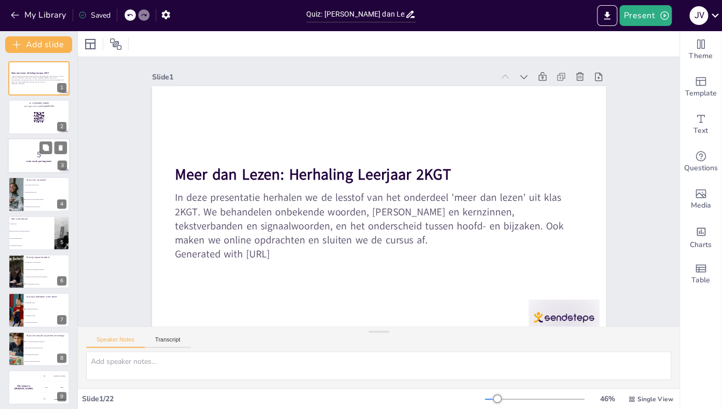
checkbox input "true"
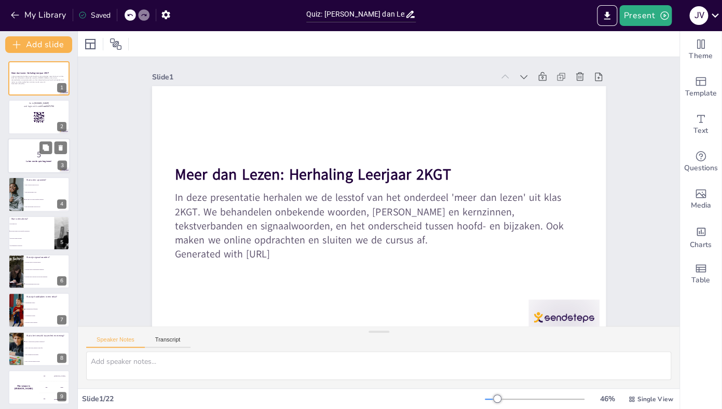
checkbox input "true"
click at [32, 200] on span "Een ander woord met dezelfde betekenis" at bounding box center [47, 200] width 45 height 2
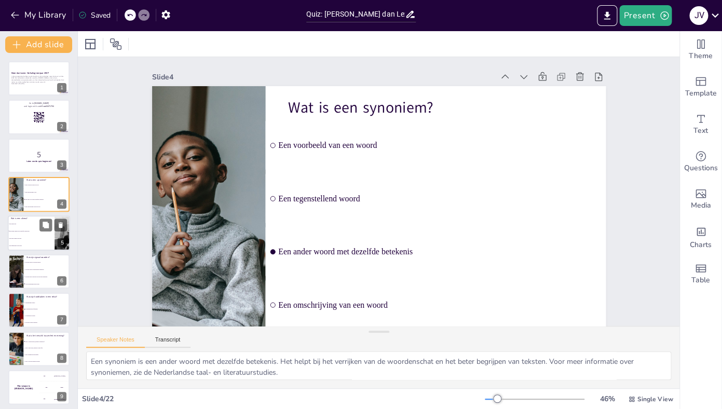
click at [38, 230] on li "Een groep zinnen over hetzelfde onderwerp" at bounding box center [31, 230] width 47 height 7
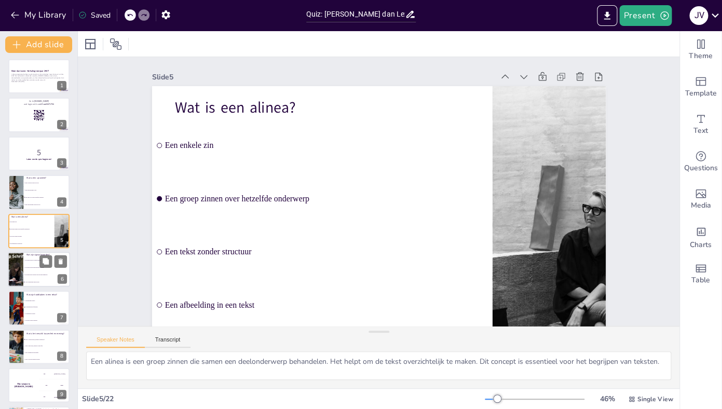
click at [33, 281] on li "Alle bovenstaande antwoorden" at bounding box center [46, 281] width 47 height 7
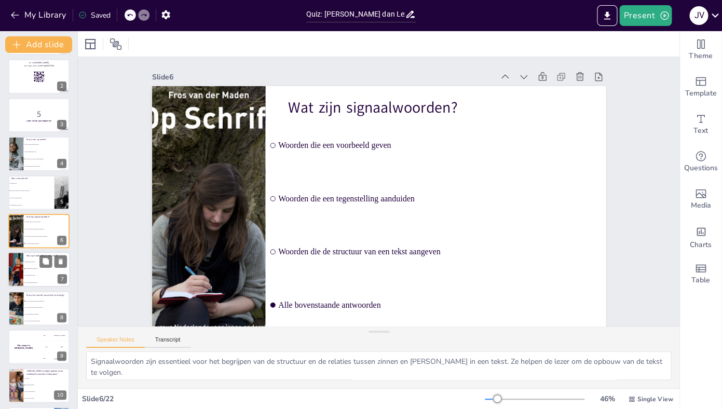
click at [24, 271] on li "De belangrijkste informatie" at bounding box center [46, 269] width 47 height 7
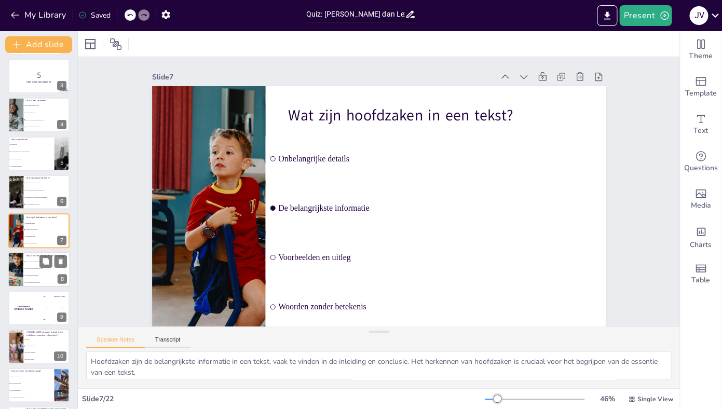
click at [42, 268] on li "Feit is altijd waar, mening is altijd fout" at bounding box center [46, 268] width 47 height 7
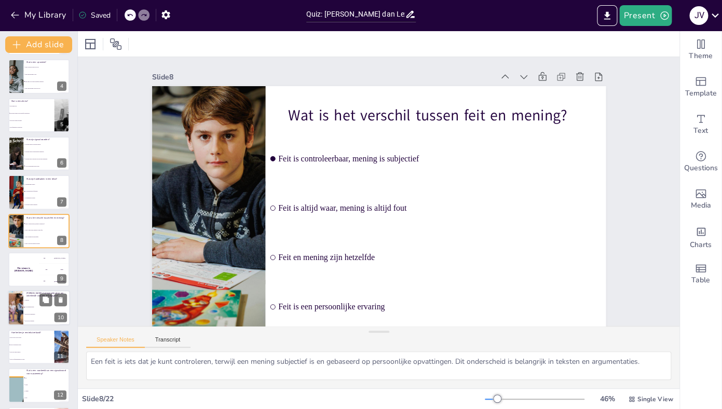
click at [30, 318] on ul "Negeren Woordraadstrategie Het woord uitspreken Het woord vergeten" at bounding box center [46, 310] width 47 height 27
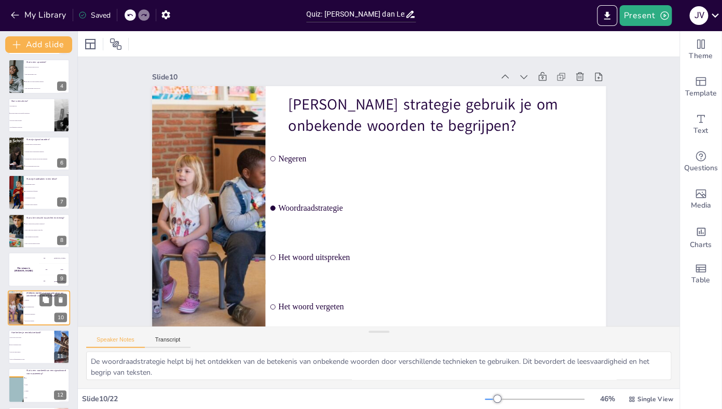
scroll to position [195, 0]
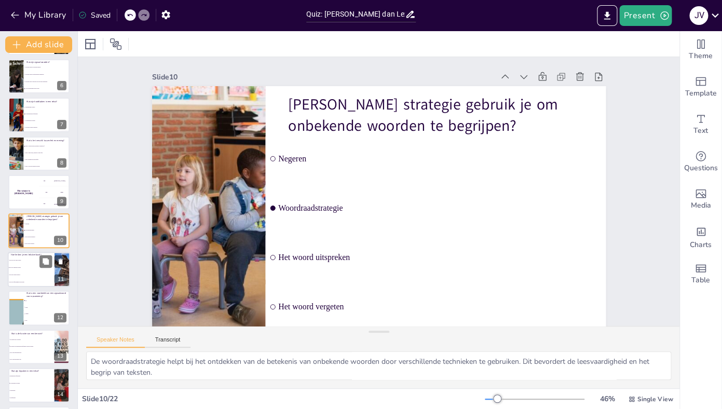
click at [31, 276] on li "Door het aantal alinea's" at bounding box center [31, 274] width 47 height 7
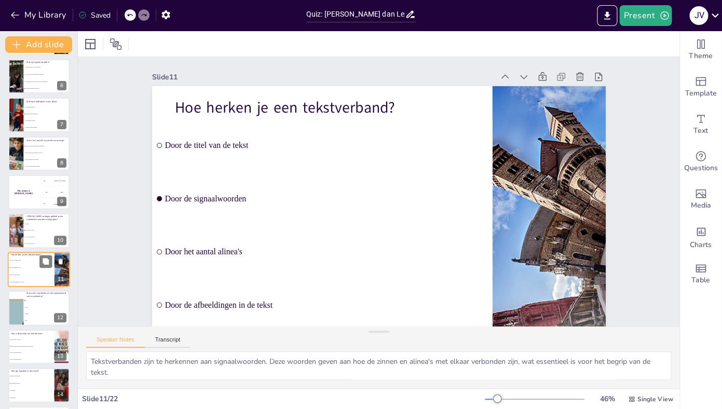
scroll to position [234, 0]
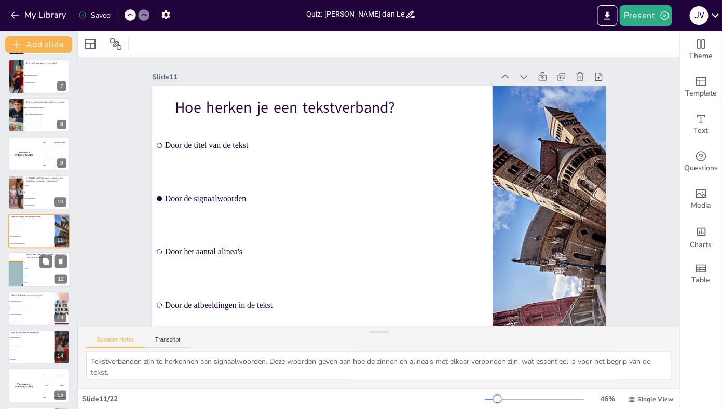
click at [33, 281] on li "Dus" at bounding box center [46, 282] width 47 height 7
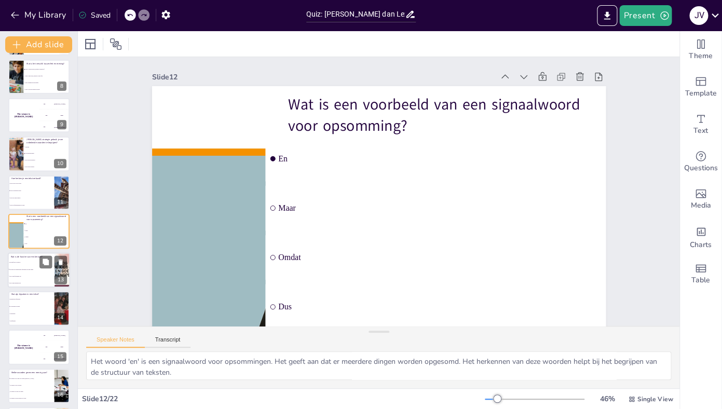
click at [35, 273] on li "Het is een afsluitende zin" at bounding box center [31, 275] width 47 height 7
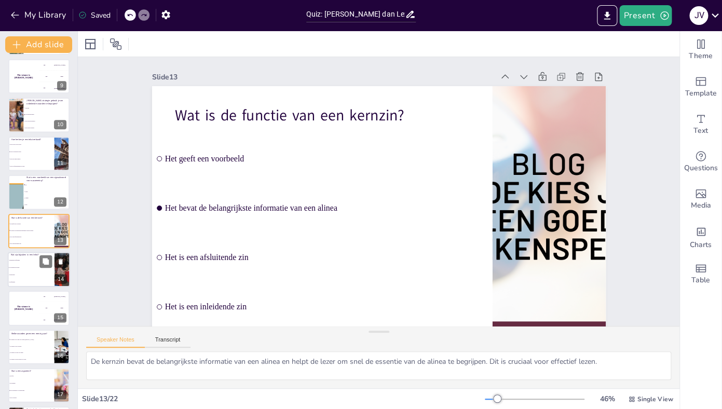
click at [25, 275] on span "Kernzinnen" at bounding box center [31, 275] width 45 height 2
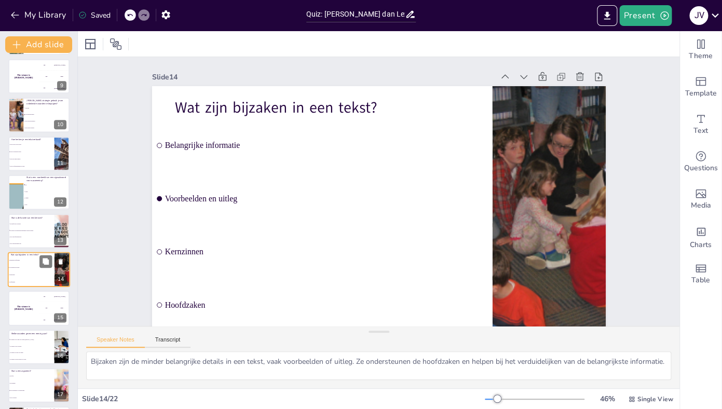
scroll to position [349, 0]
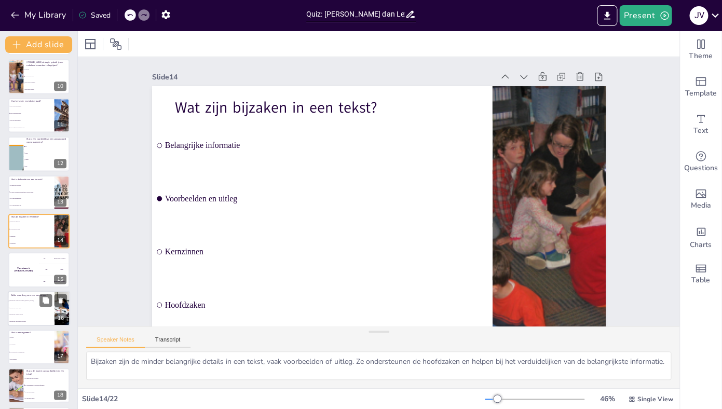
click at [29, 319] on li "Woorden als 'bijvoorbeeld' en 'zoals'" at bounding box center [31, 321] width 47 height 7
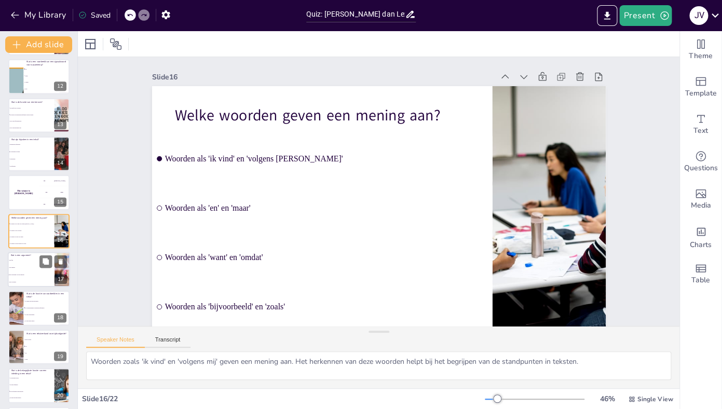
click at [23, 277] on li "Een verklaring voor een mening" at bounding box center [31, 274] width 47 height 7
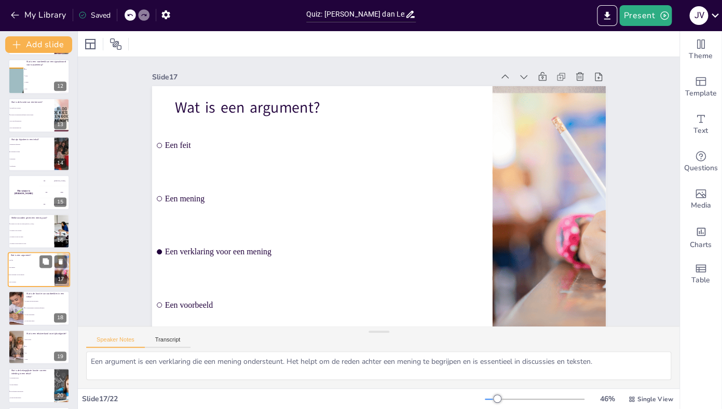
scroll to position [465, 0]
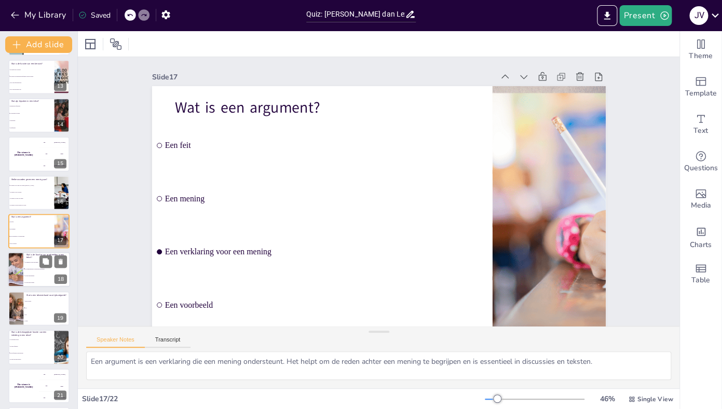
click at [31, 278] on li "Ze zijn onbelangrijk" at bounding box center [46, 275] width 47 height 7
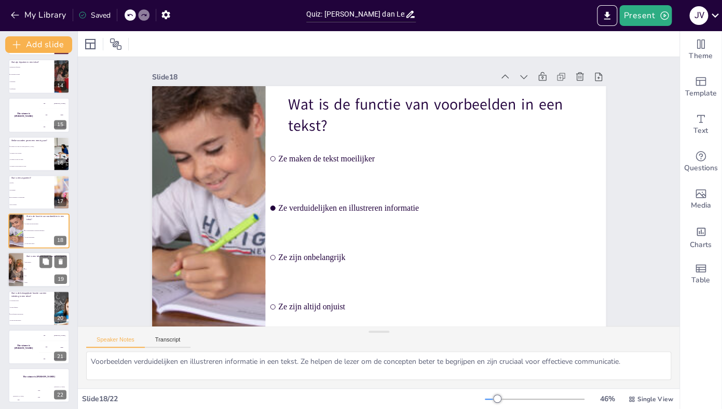
click at [30, 280] on li "Maar" at bounding box center [46, 282] width 47 height 7
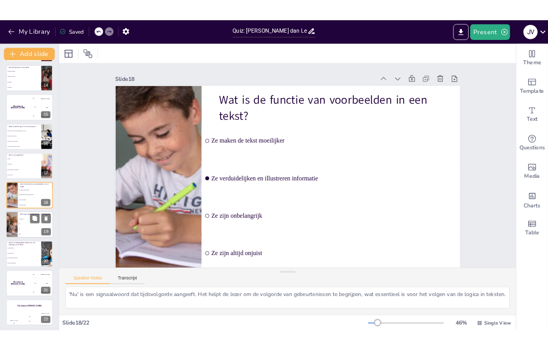
scroll to position [506, 0]
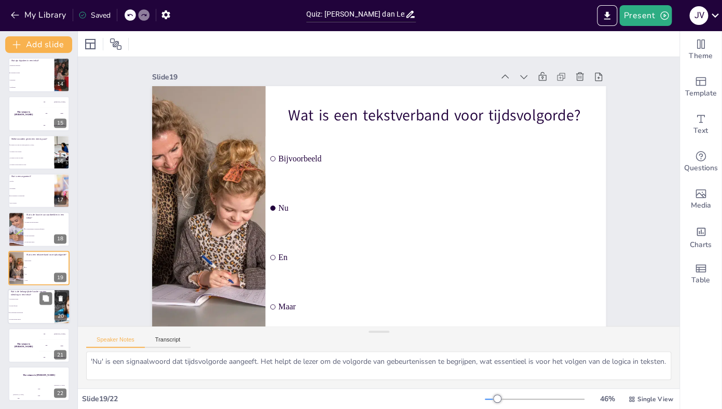
click at [26, 310] on li "De hoofdpunten introduceren" at bounding box center [31, 312] width 47 height 7
